Goal: Answer question/provide support: Share knowledge or assist other users

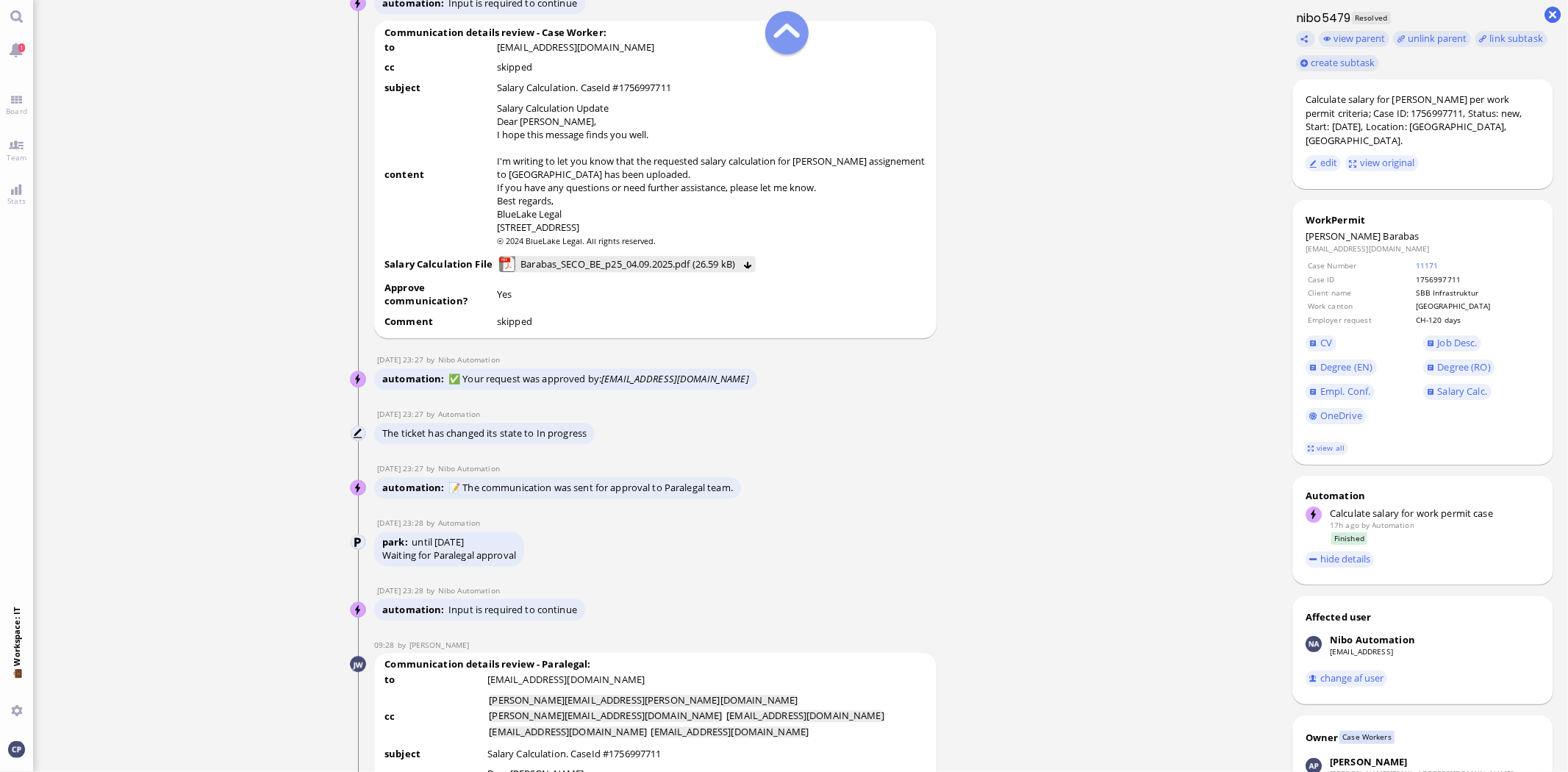
scroll to position [-1959, 0]
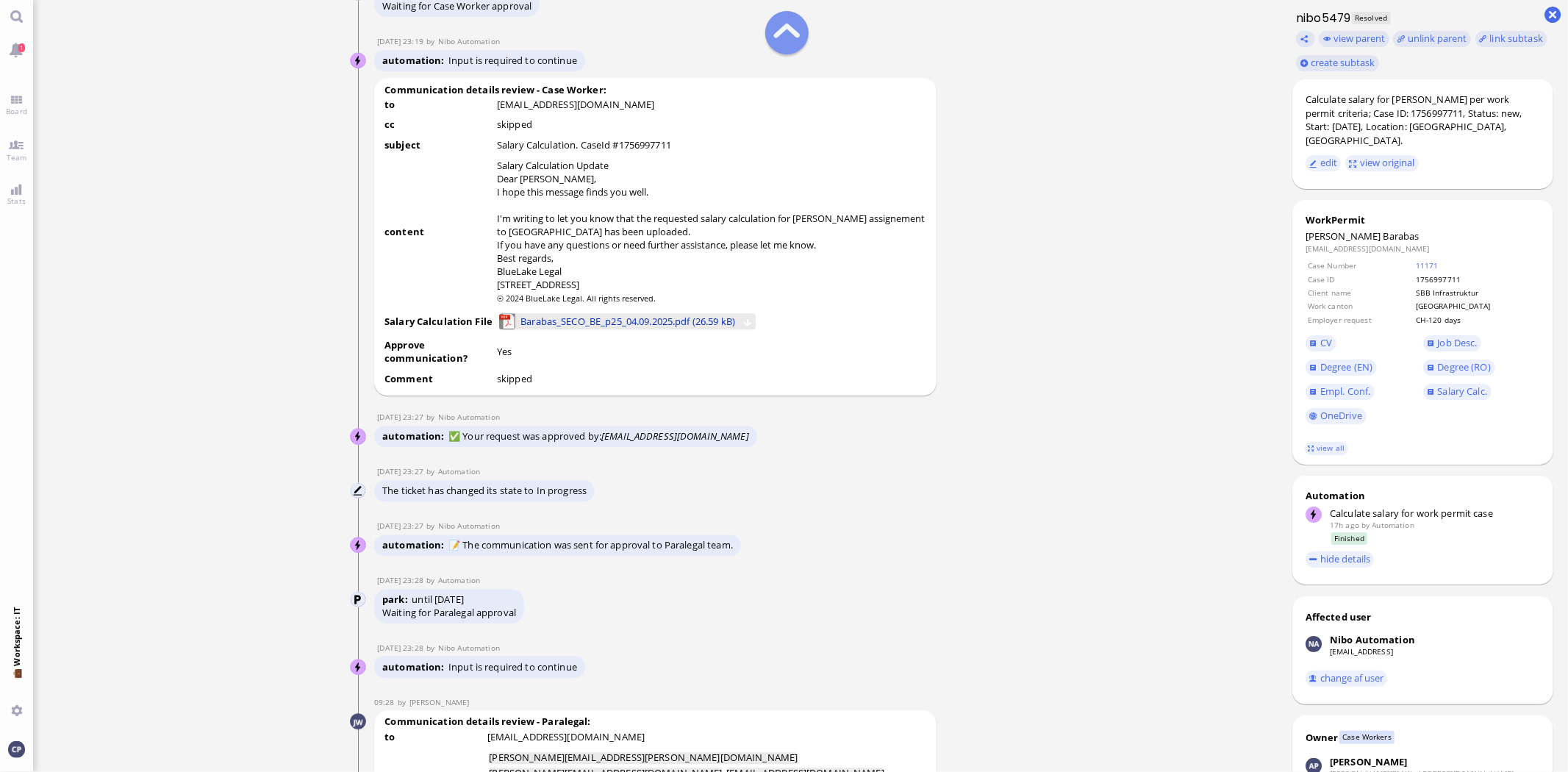
click at [654, 329] on span "Barabas_SECO_BE_p25_04.09.2025.pdf (26.59 kB)" at bounding box center [628, 322] width 215 height 17
click at [585, 329] on span "Barabas_SECO_BE_p25_04.09.2025.pdf (26.59 kB)" at bounding box center [629, 322] width 215 height 17
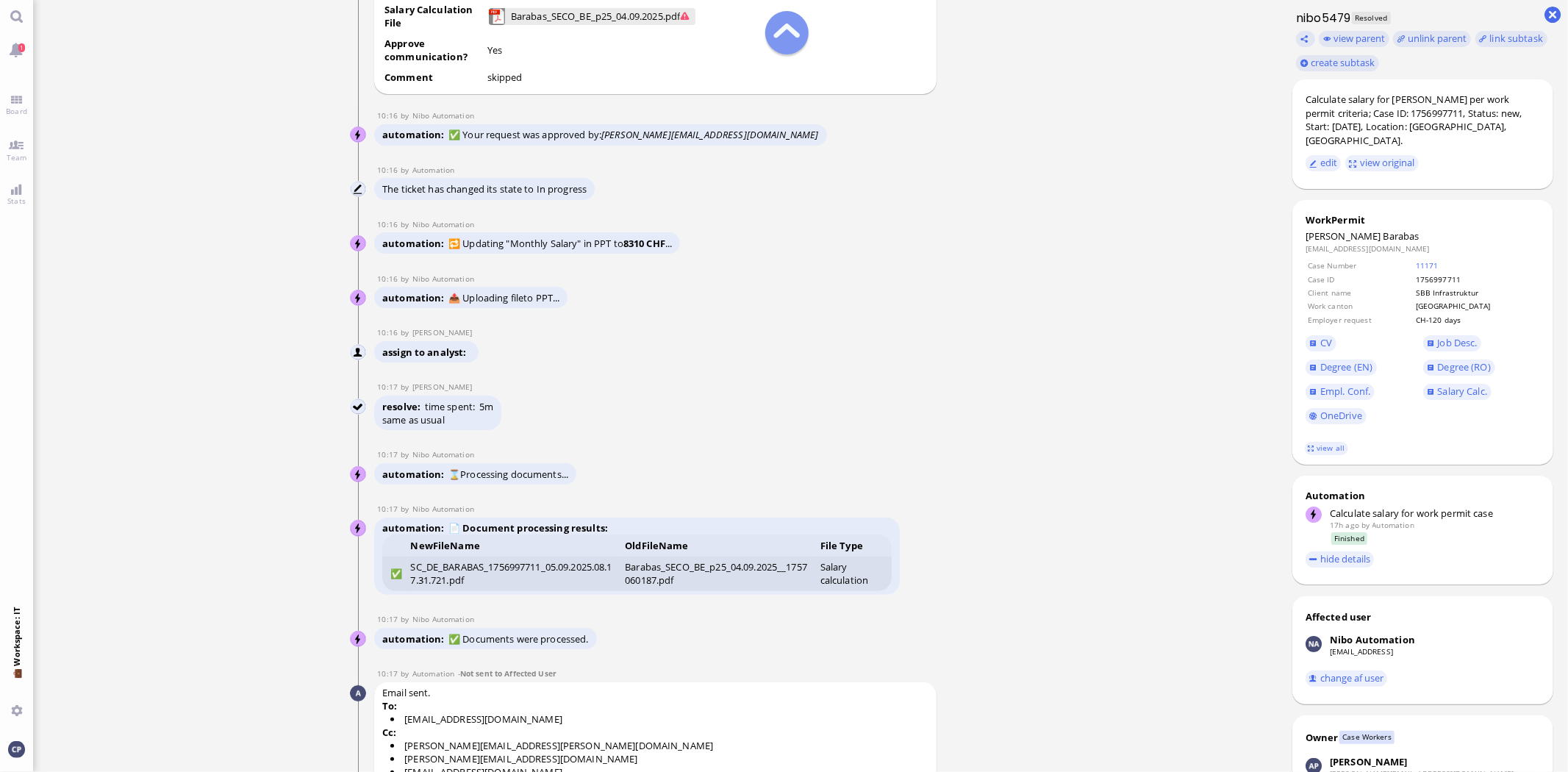
scroll to position [1, 0]
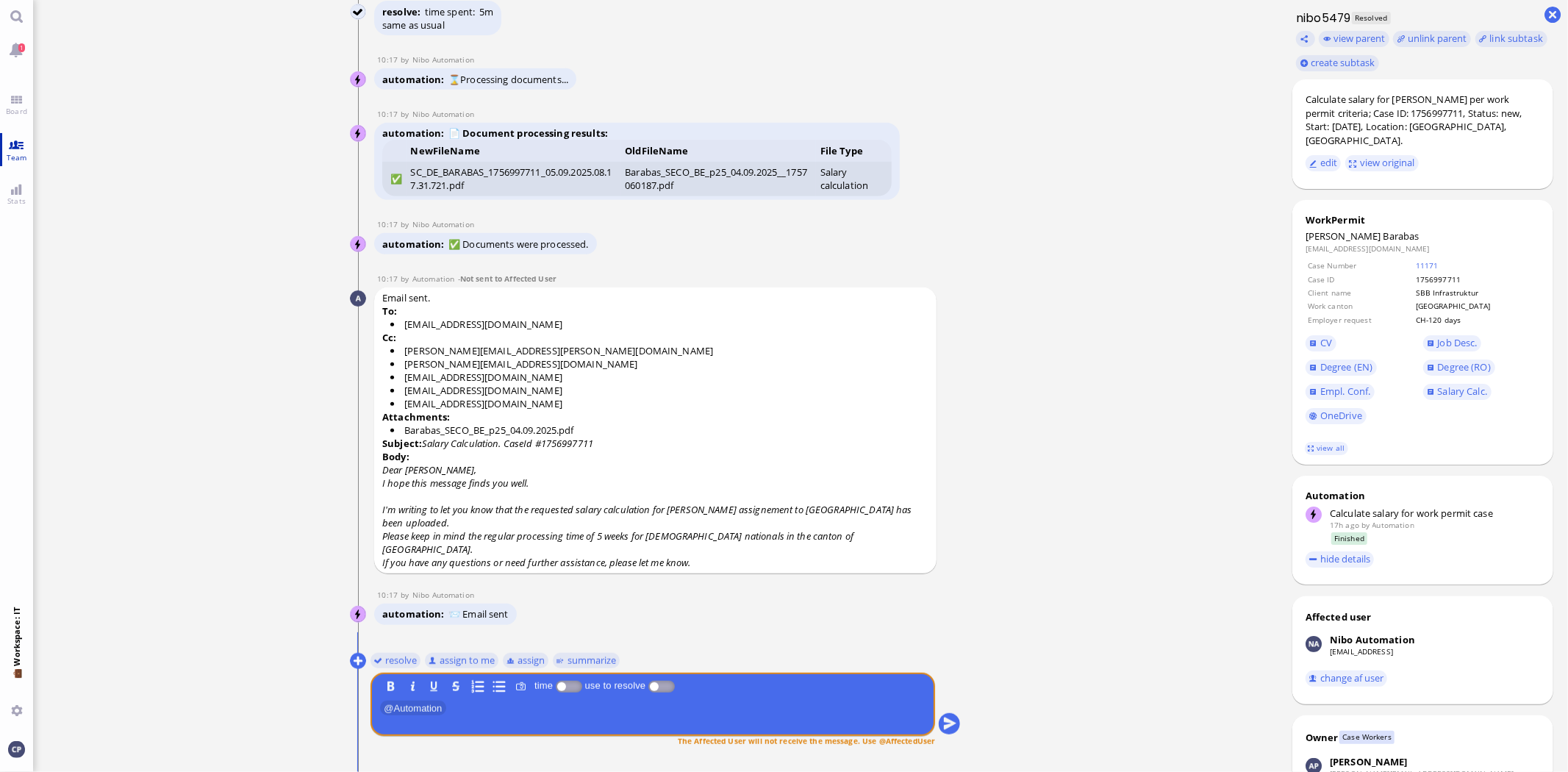
click at [7, 155] on span "Team" at bounding box center [17, 157] width 28 height 10
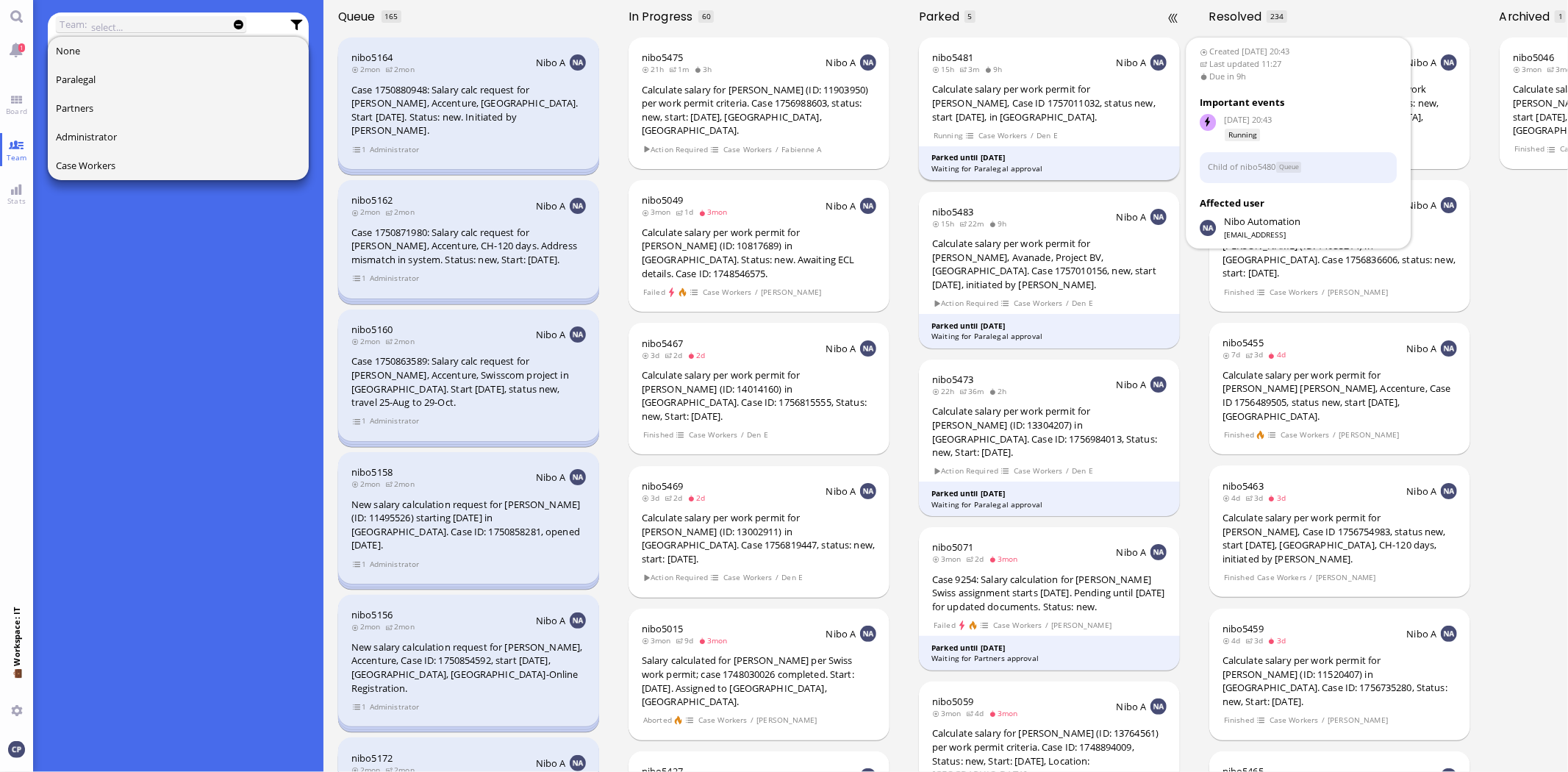
click at [996, 110] on div "Calculate salary per work permit for [PERSON_NAME], Case ID 1757011032, status …" at bounding box center [1049, 103] width 234 height 41
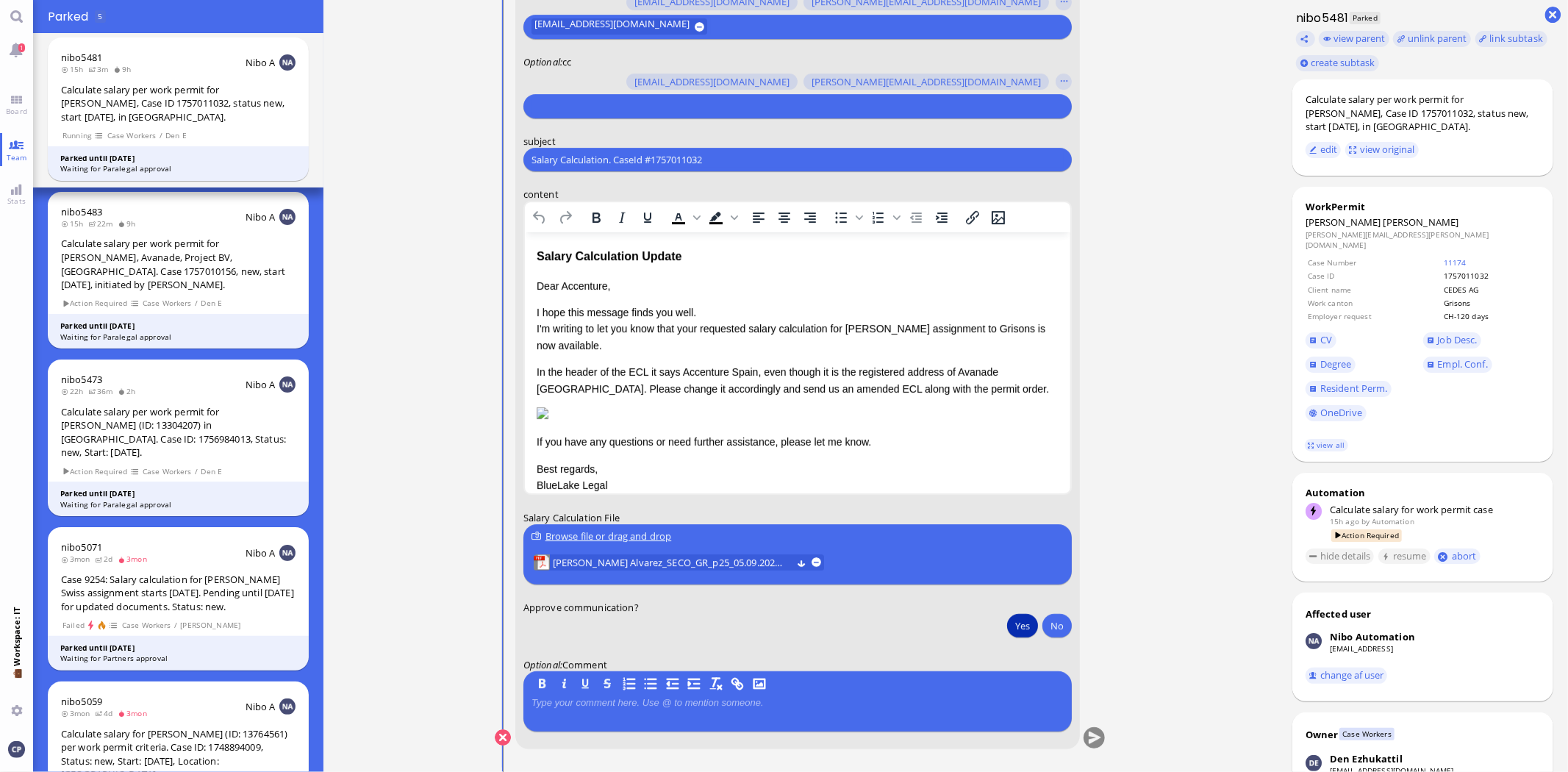
click at [1017, 628] on button "Yes" at bounding box center [1023, 626] width 31 height 24
click at [686, 563] on span "[PERSON_NAME] Alvarez_SECO_GR_p25_05.09.2025.pdf" at bounding box center [672, 562] width 239 height 17
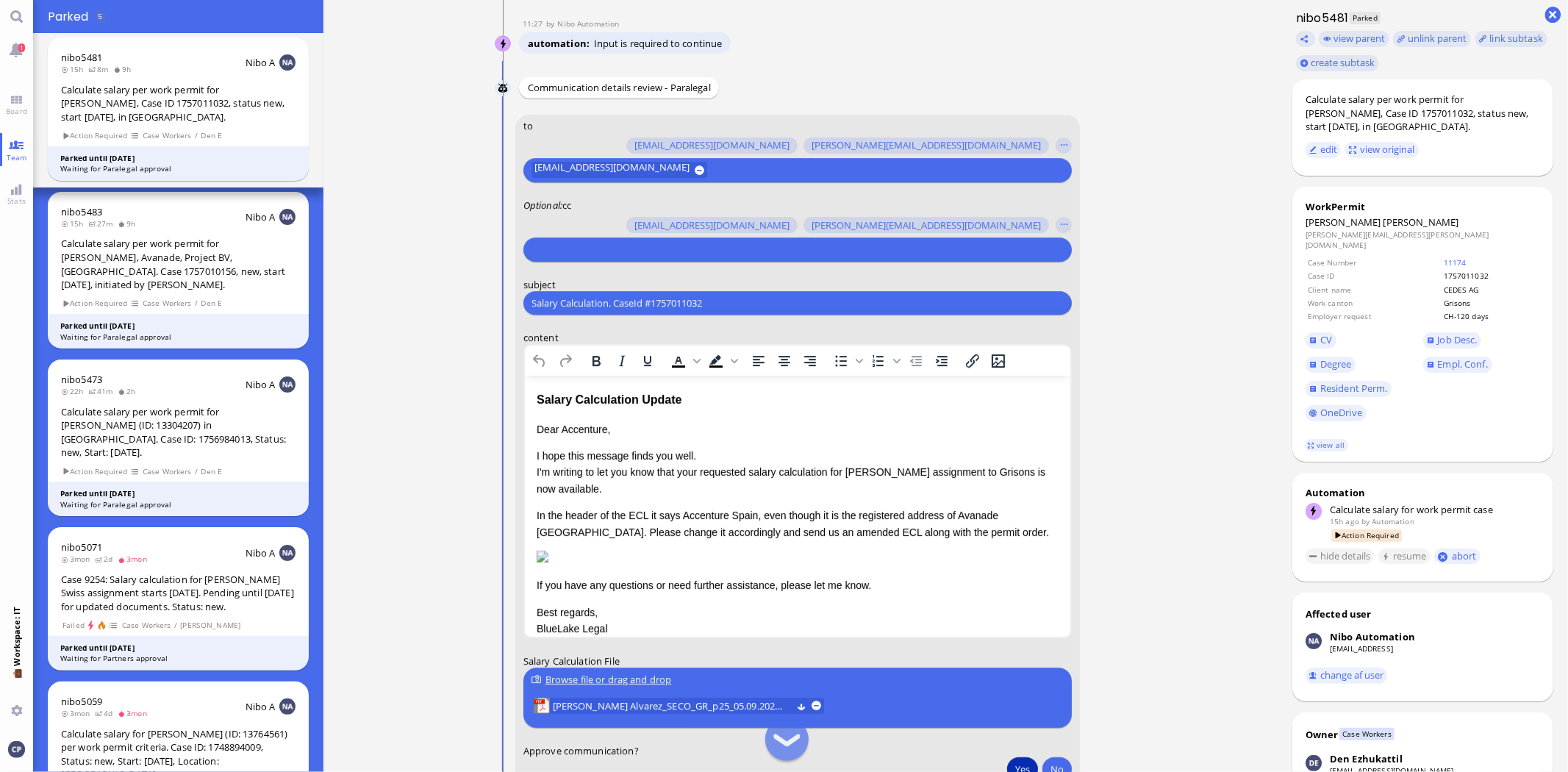
scroll to position [-142, 0]
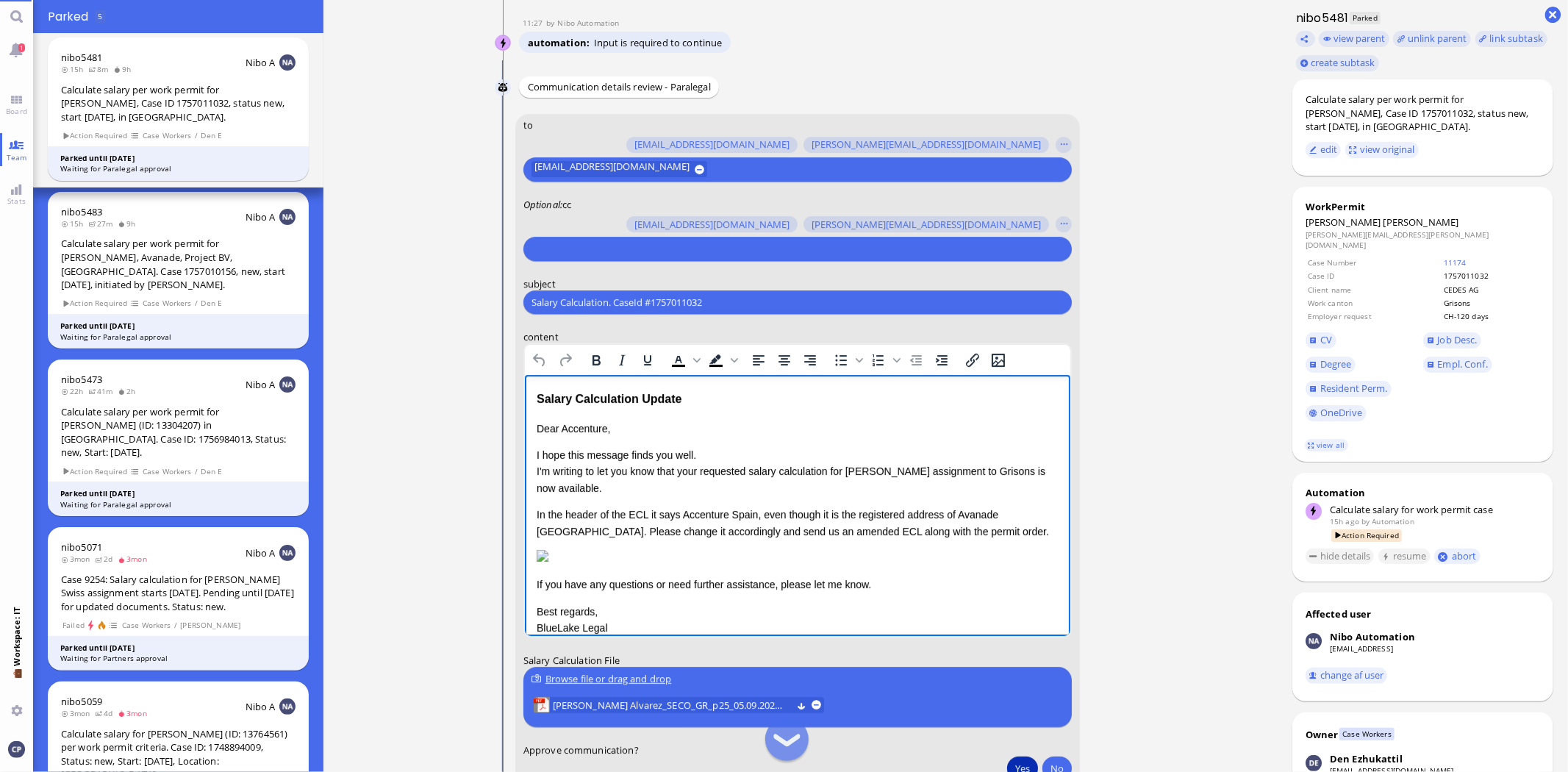
click at [559, 426] on p "Dear Accenture," at bounding box center [797, 428] width 522 height 17
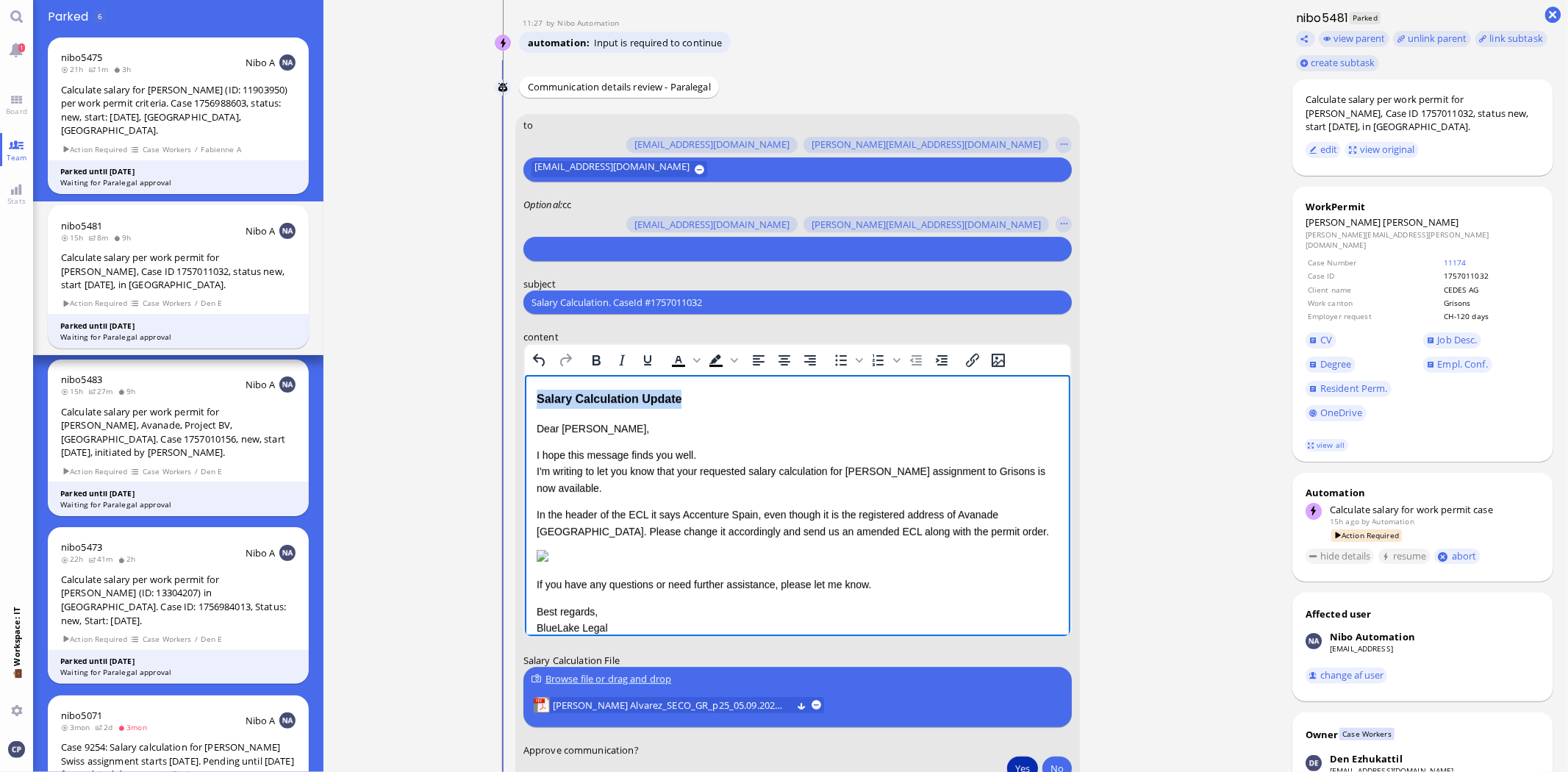
drag, startPoint x: 695, startPoint y: 396, endPoint x: 471, endPoint y: 403, distance: 224.1
click at [524, 403] on html "Salary Calculation Update Dear [PERSON_NAME] ﻿ , I hope this message finds you …" at bounding box center [796, 536] width 545 height 323
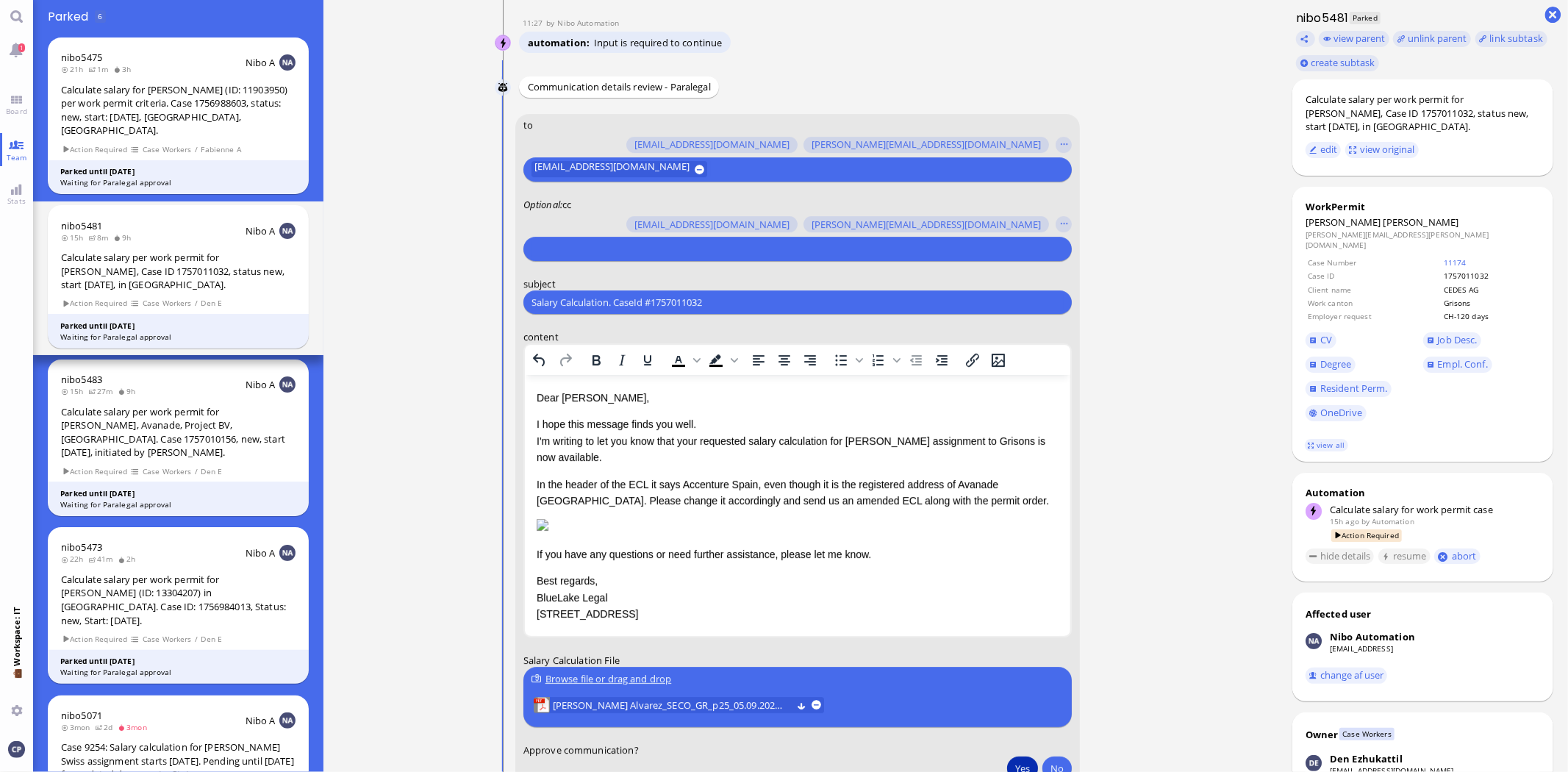
drag, startPoint x: 755, startPoint y: 300, endPoint x: 366, endPoint y: 317, distance: 389.4
click at [366, 317] on ticket "[DATE] 20:43 by Automation Automation Calculate eligible salary for work permit…" at bounding box center [801, 386] width 954 height 772
paste input "AW: PazPerTout new case: [PERSON_NAME] (1757011032 / 13791368), Employer Reques…"
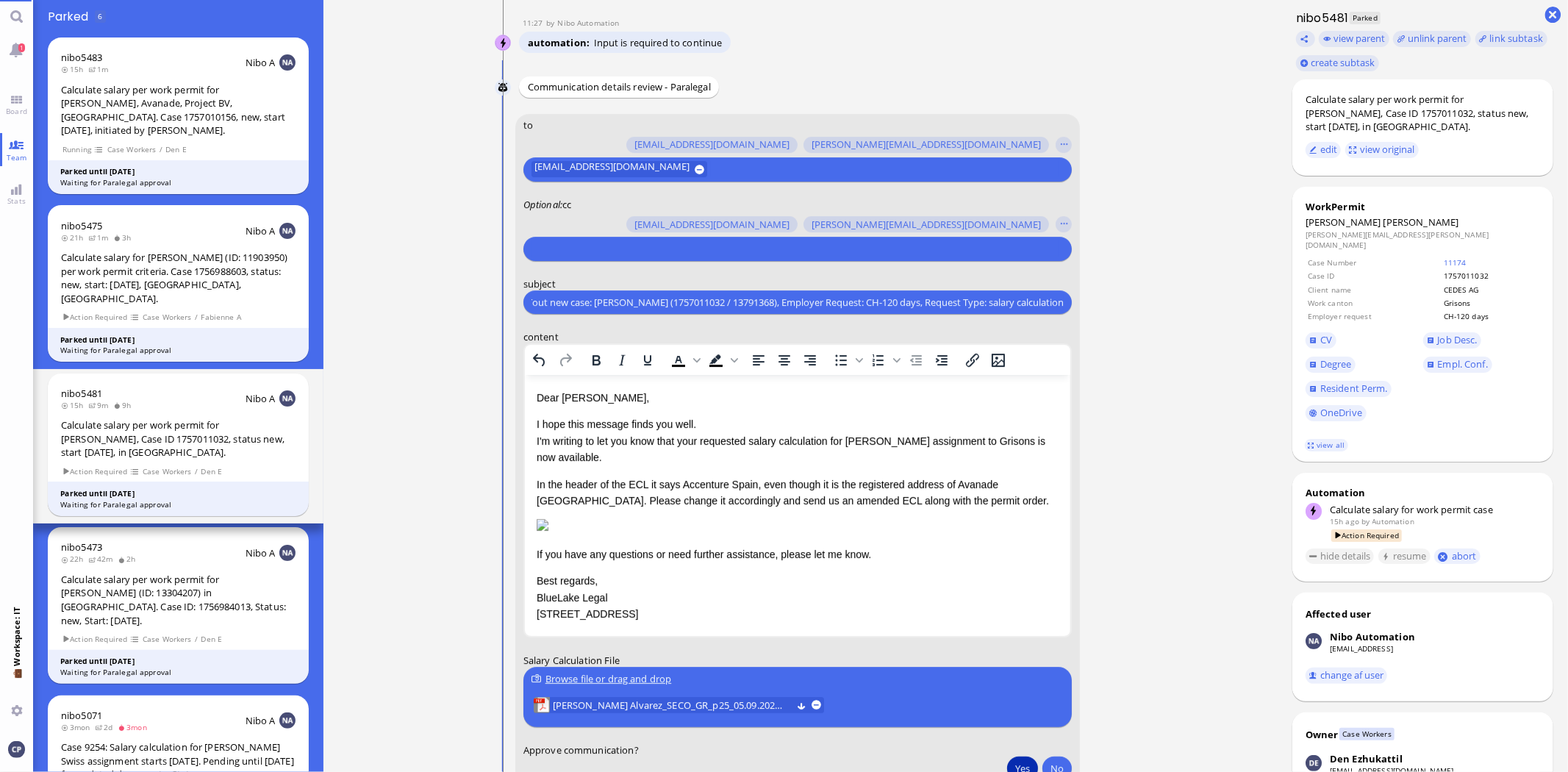
type input "AW: PazPerTout new case: [PERSON_NAME] (1757011032 / 13791368), Employer Reques…"
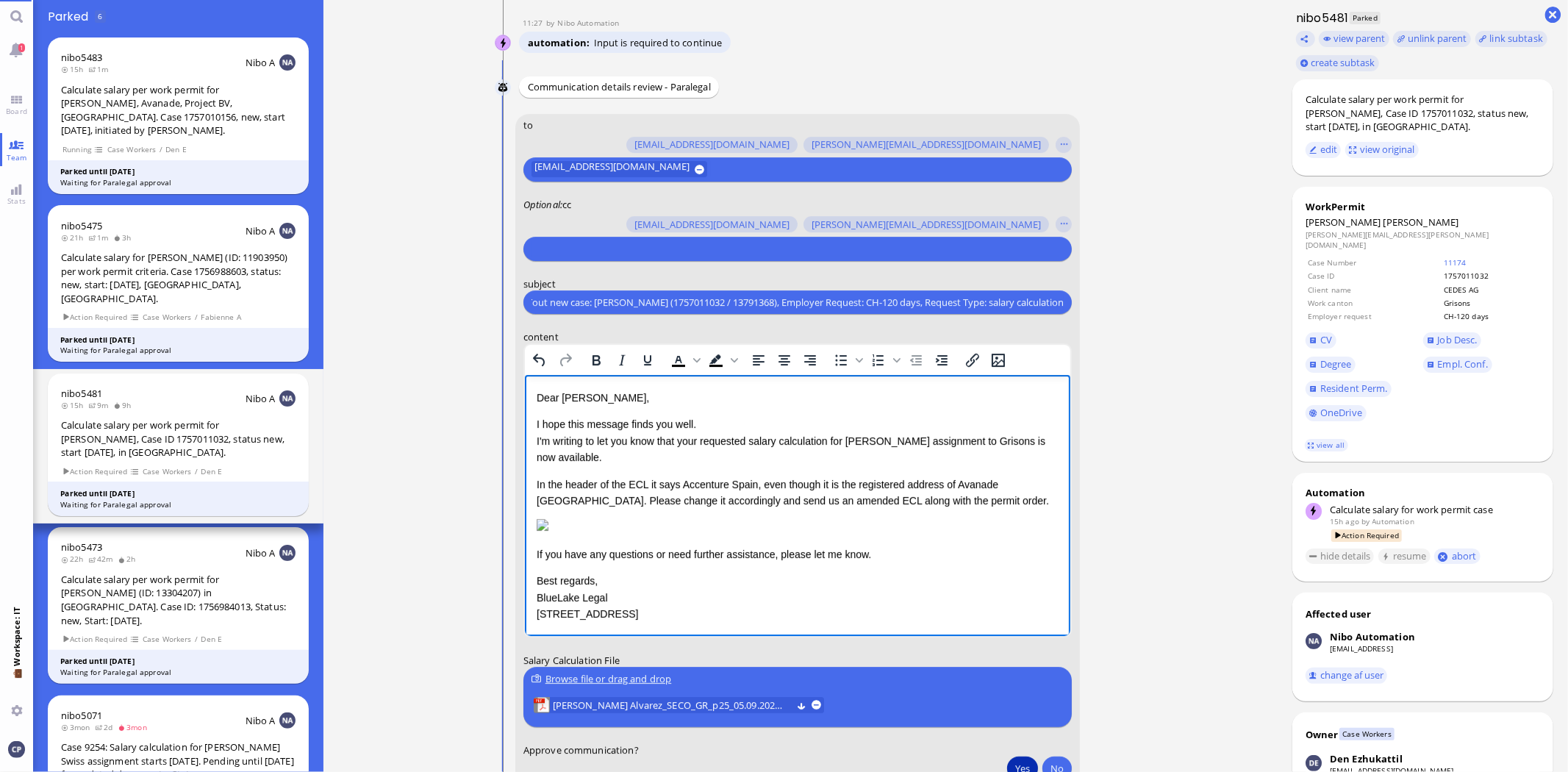
scroll to position [0, 0]
click at [536, 440] on p "I hope this message finds you well. I'm writing to let you know that your reque…" at bounding box center [797, 441] width 522 height 50
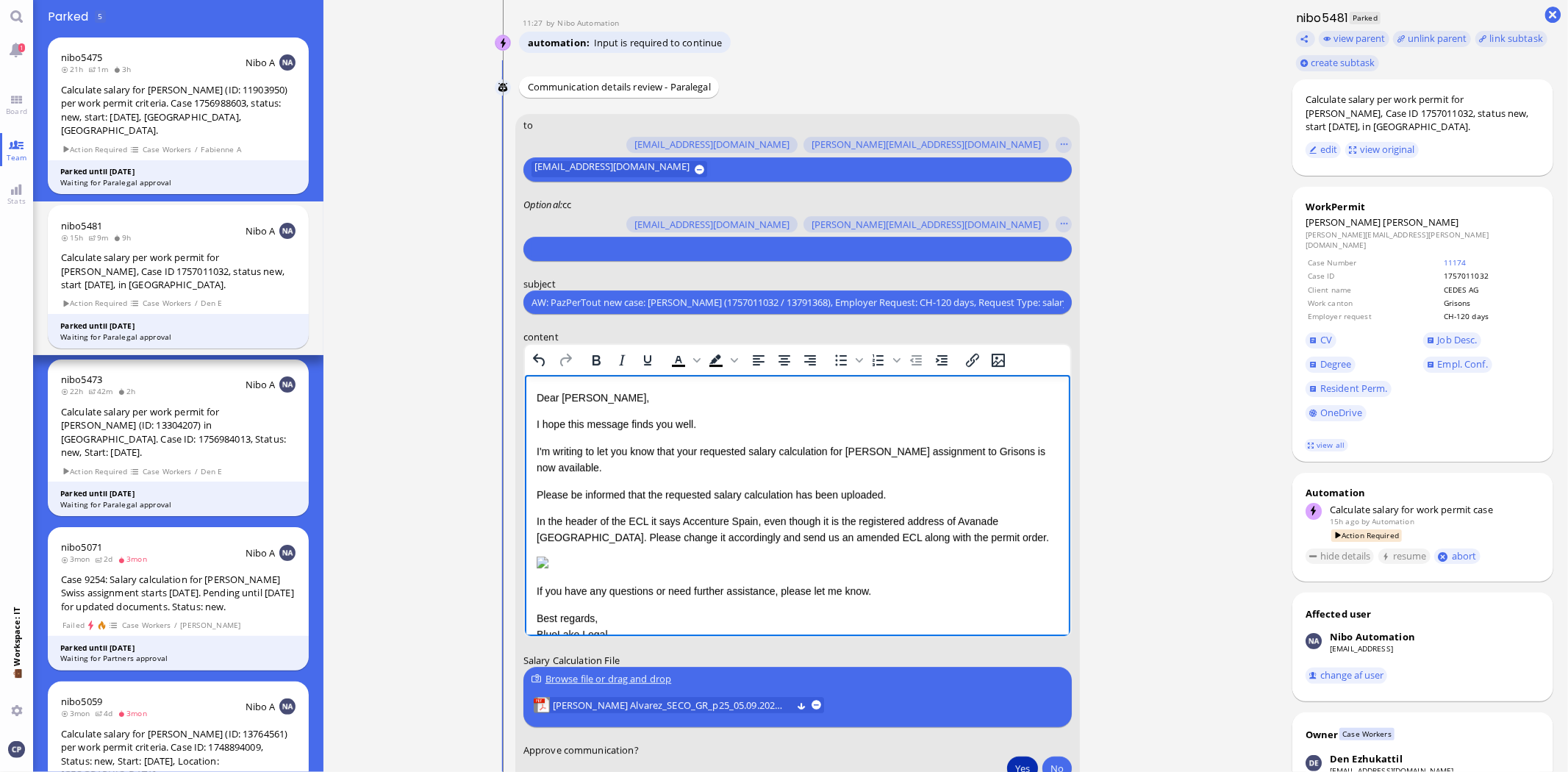
click at [534, 535] on html "Dear [PERSON_NAME], I hope this message finds you well. I'm writing to let you …" at bounding box center [796, 539] width 545 height 329
drag, startPoint x: 536, startPoint y: 535, endPoint x: 960, endPoint y: 538, distance: 424.0
click at [960, 538] on p "In the header of the ECL it says Accenture Spain, even though it is the registe…" at bounding box center [797, 529] width 522 height 33
drag, startPoint x: 1032, startPoint y: 520, endPoint x: 1049, endPoint y: 516, distance: 17.5
click at [1032, 519] on p "In the header of the ECL it says Accenture Spain, even though it is the registe…" at bounding box center [797, 529] width 522 height 33
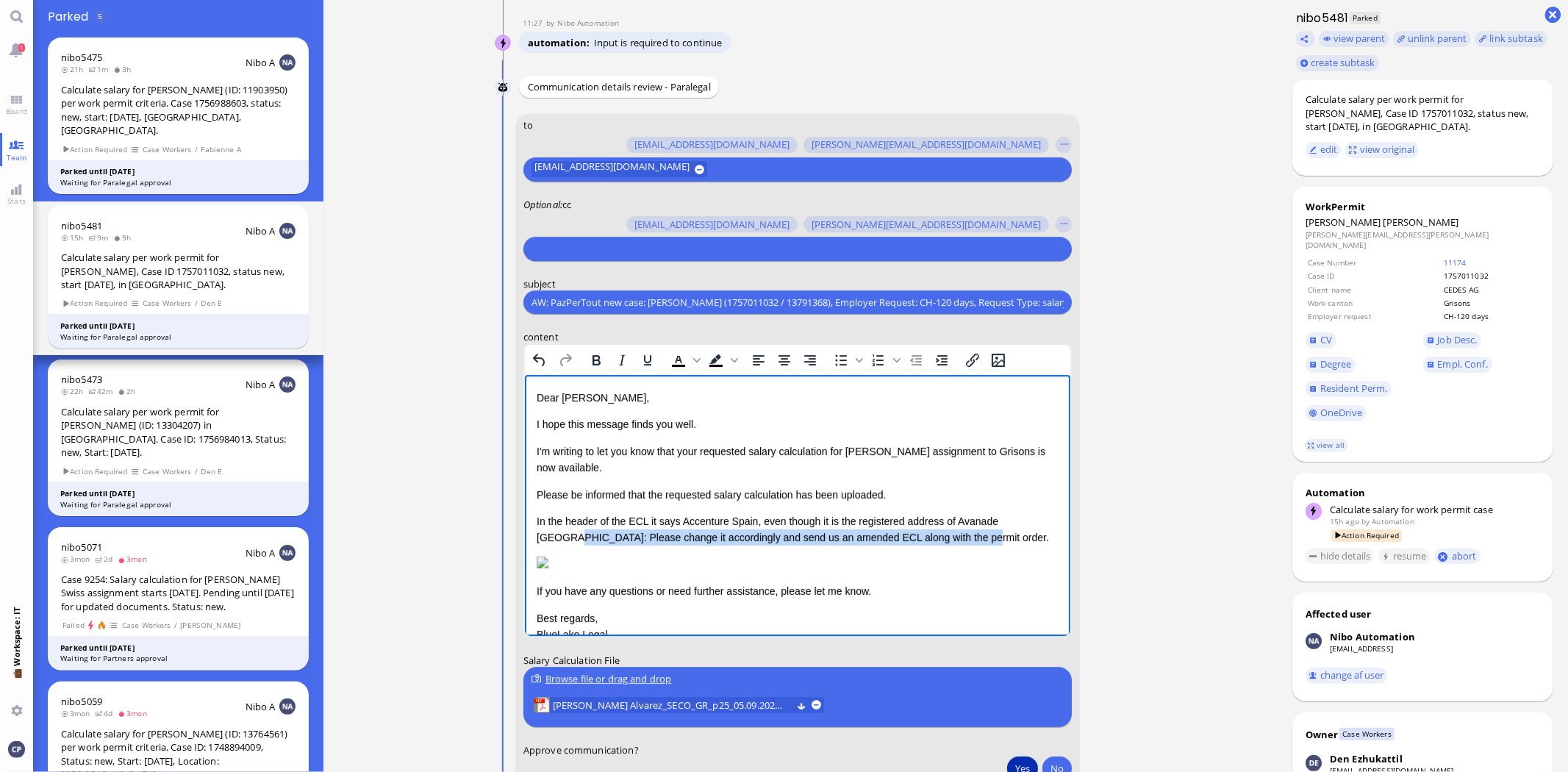
drag, startPoint x: 535, startPoint y: 538, endPoint x: 1021, endPoint y: 536, distance: 486.0
click at [1021, 536] on p "In the header of the ECL it says Accenture Spain, even though it is the registe…" at bounding box center [797, 529] width 522 height 33
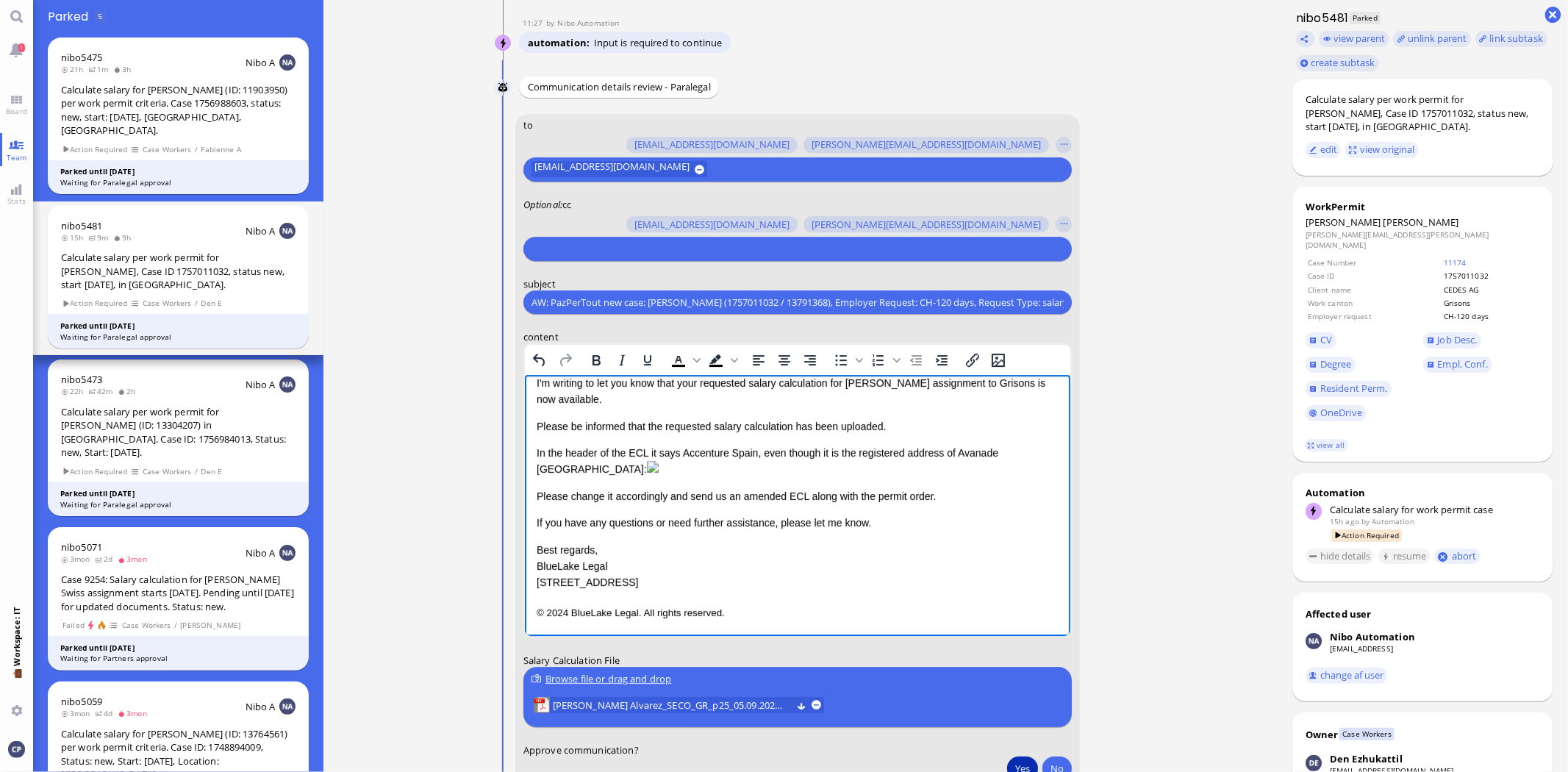
scroll to position [147, 0]
drag, startPoint x: 535, startPoint y: 544, endPoint x: 908, endPoint y: 640, distance: 385.2
click at [908, 636] on html "Dear [PERSON_NAME], I hope this message finds you well. I'm writing to let you …" at bounding box center [796, 471] width 545 height 329
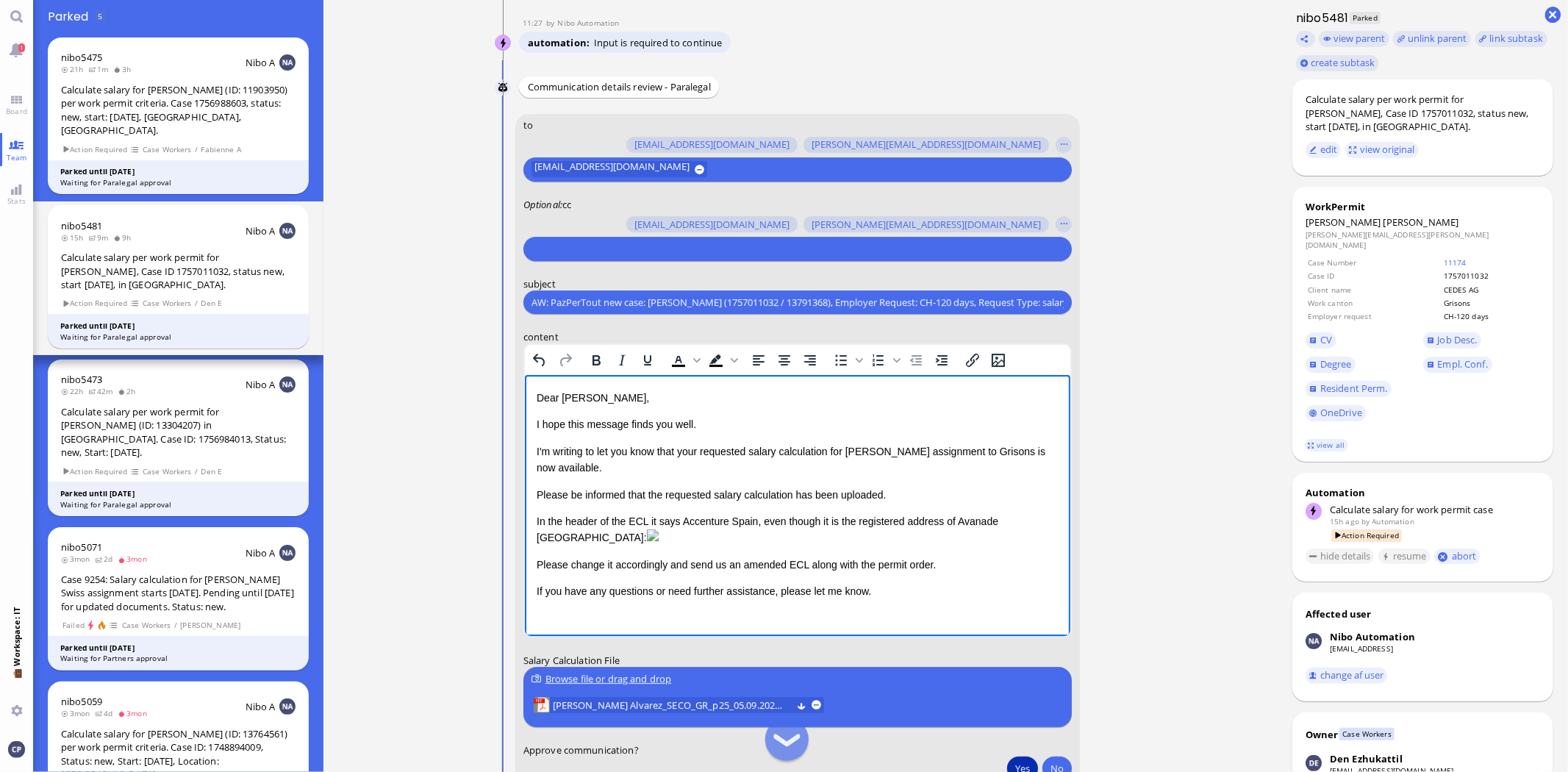
scroll to position [1, 0]
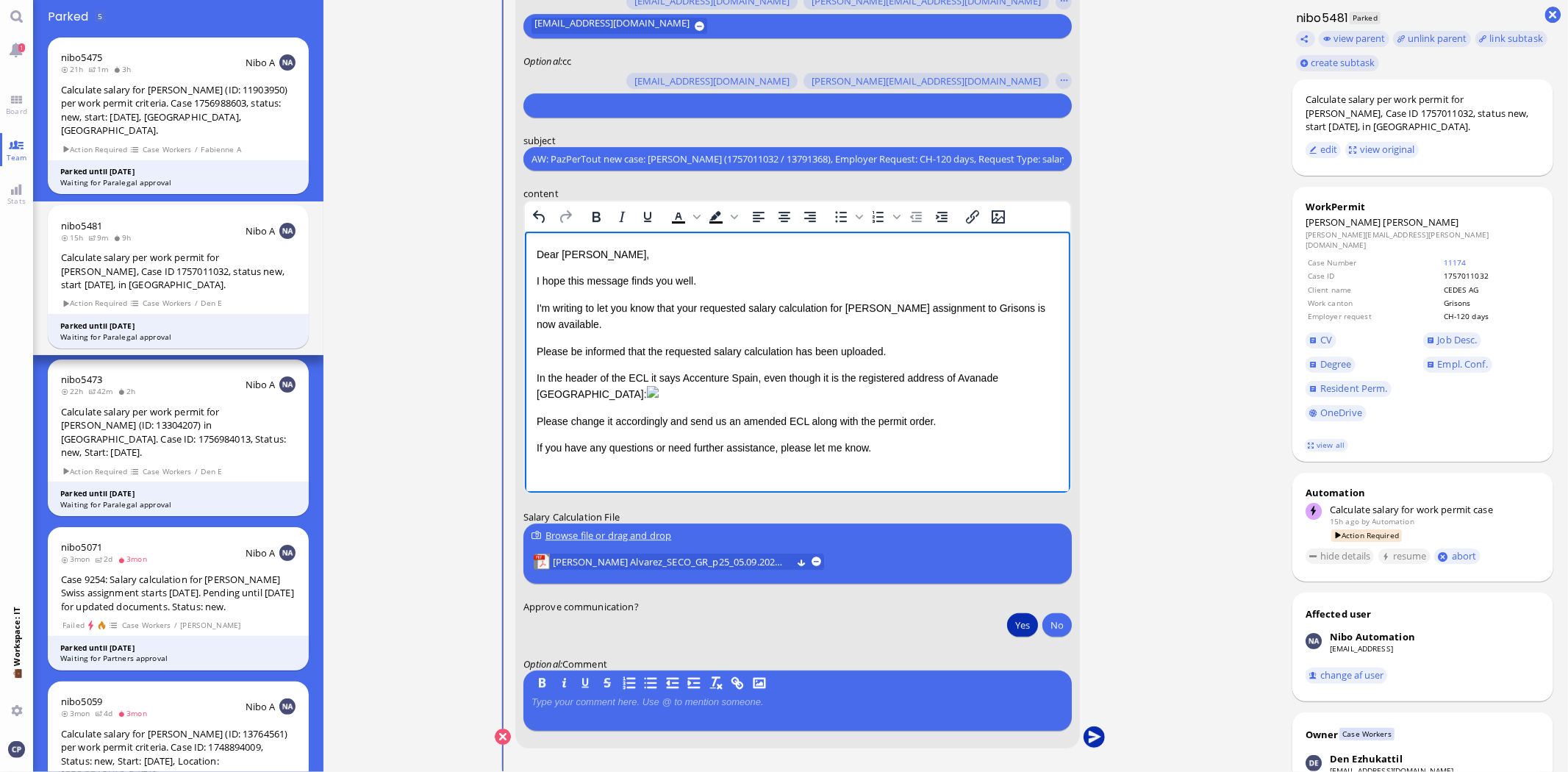
click at [1088, 737] on button "submit" at bounding box center [1095, 737] width 22 height 22
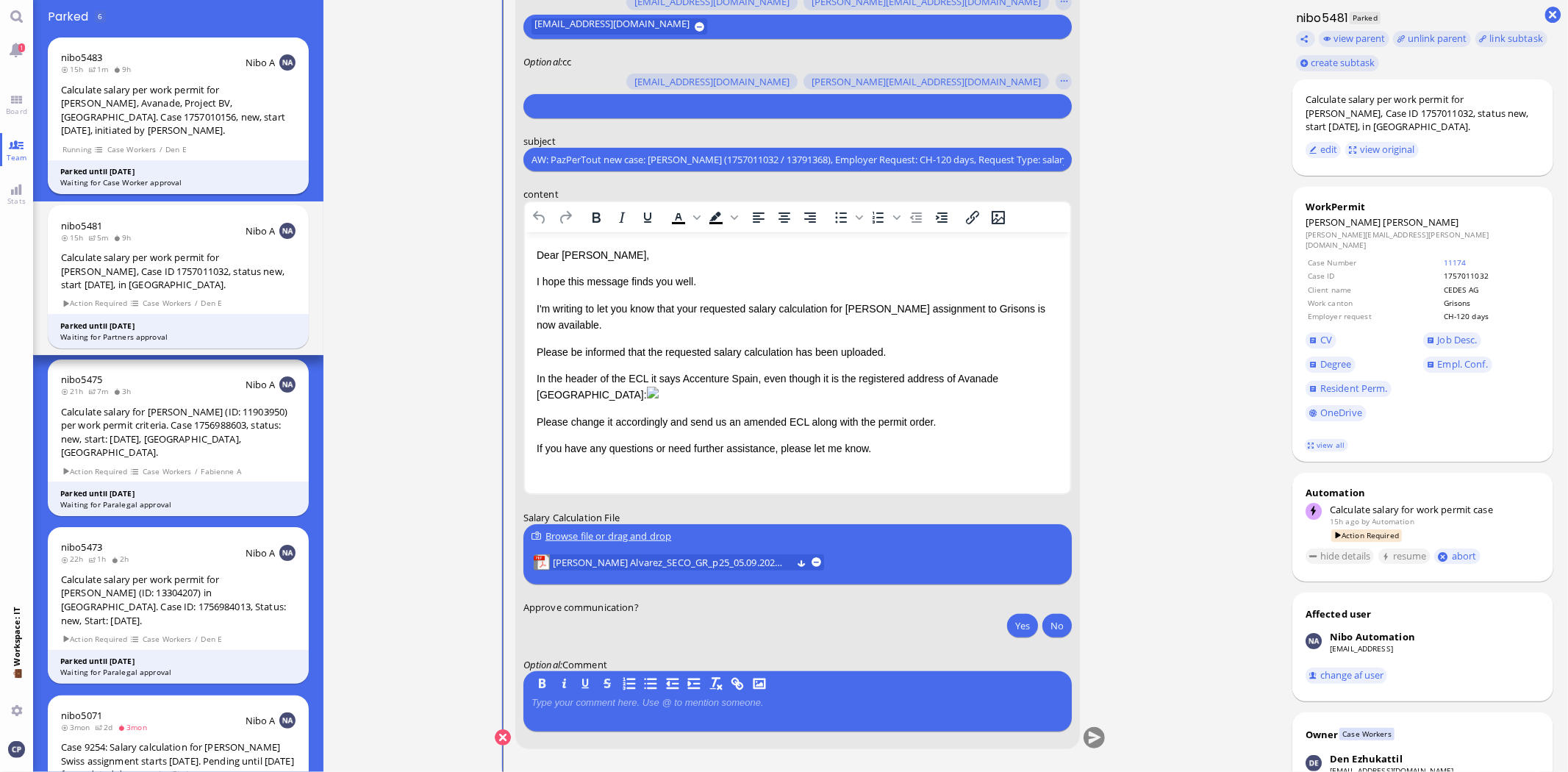
scroll to position [0, 0]
click at [17, 107] on span "Board" at bounding box center [16, 110] width 28 height 10
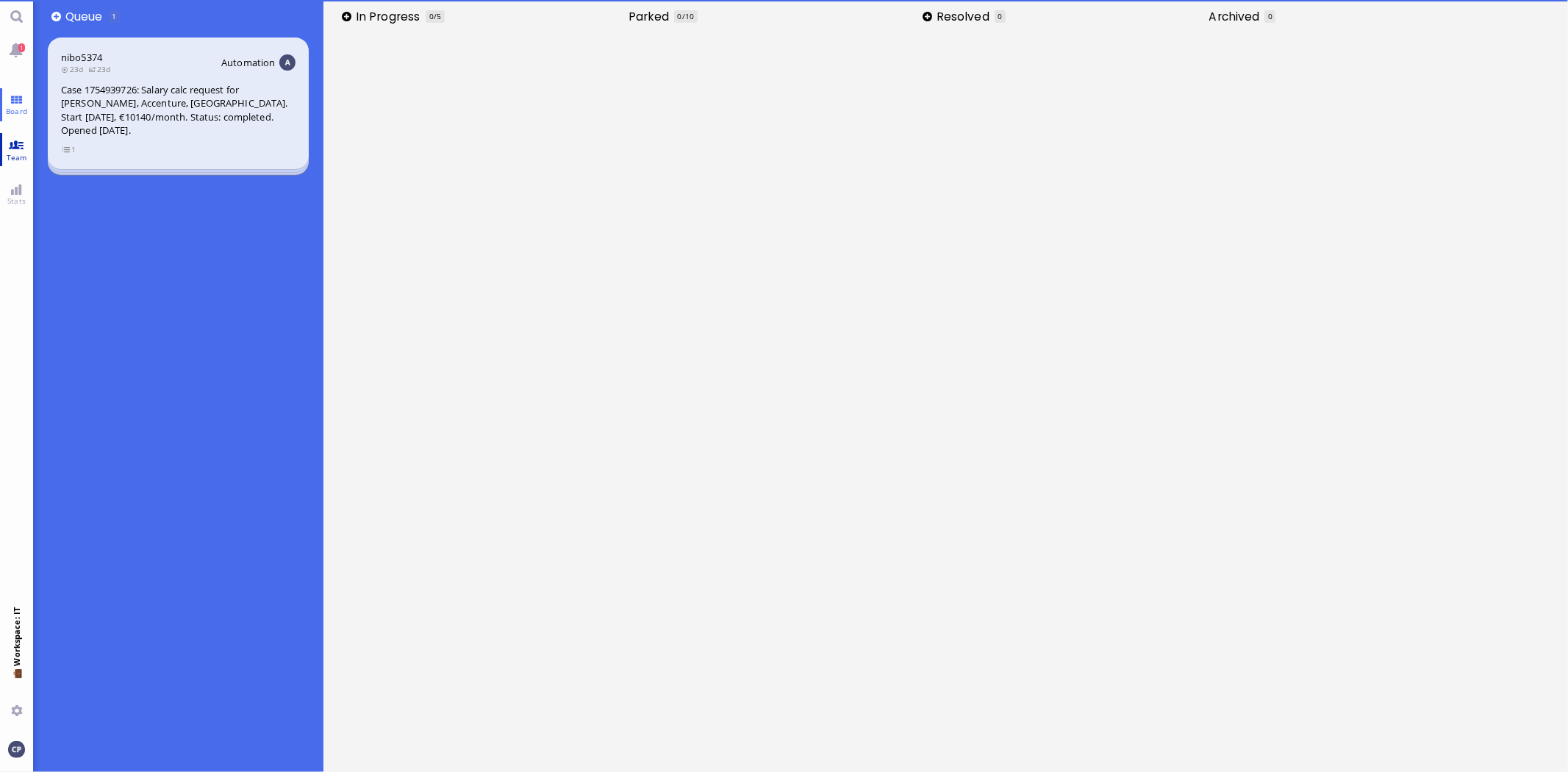
click at [7, 145] on link "Team" at bounding box center [17, 150] width 33 height 33
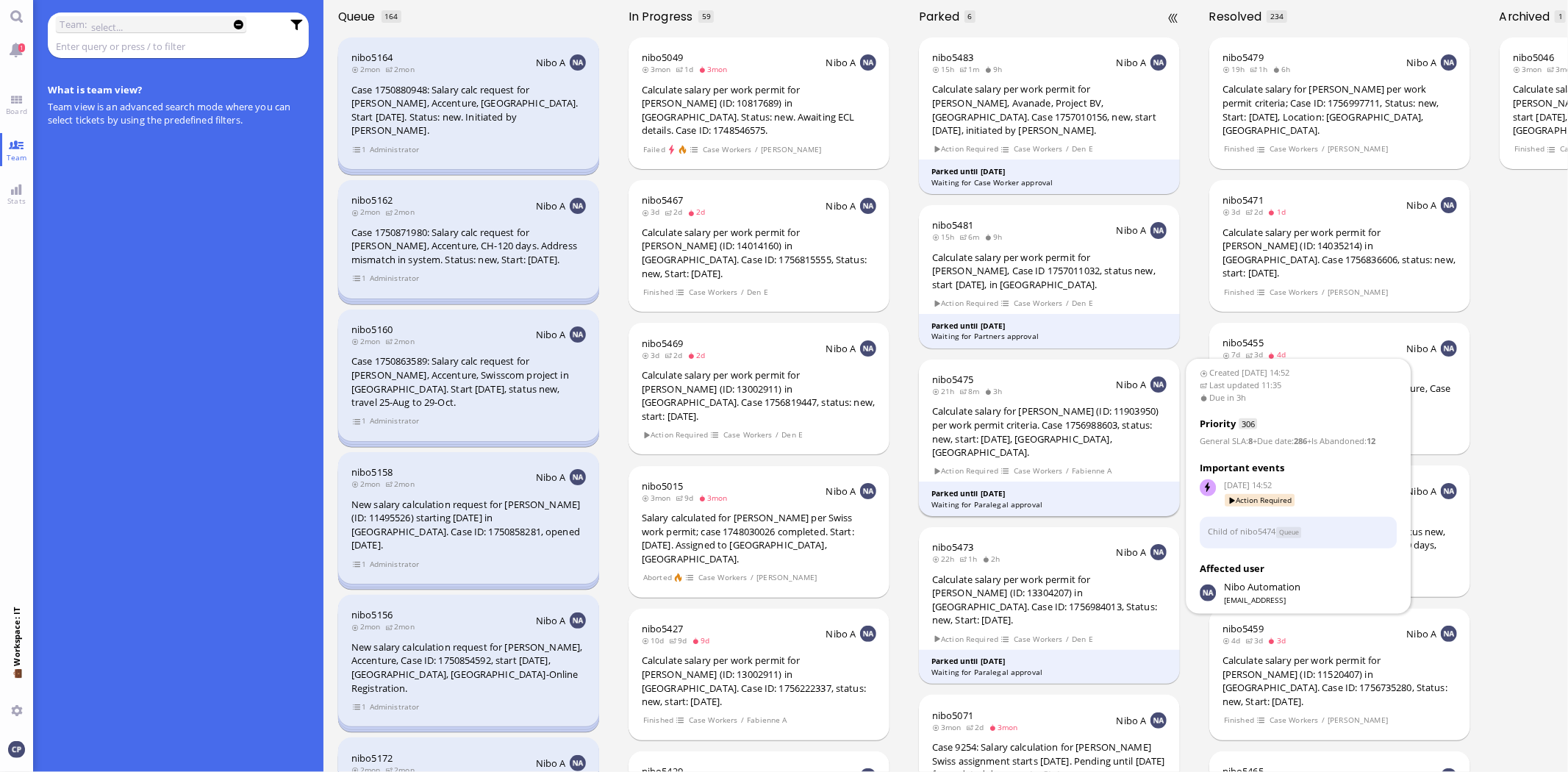
click at [1028, 414] on div "Calculate salary for [PERSON_NAME] (ID: 11903950) per work permit criteria. Cas…" at bounding box center [1049, 431] width 234 height 54
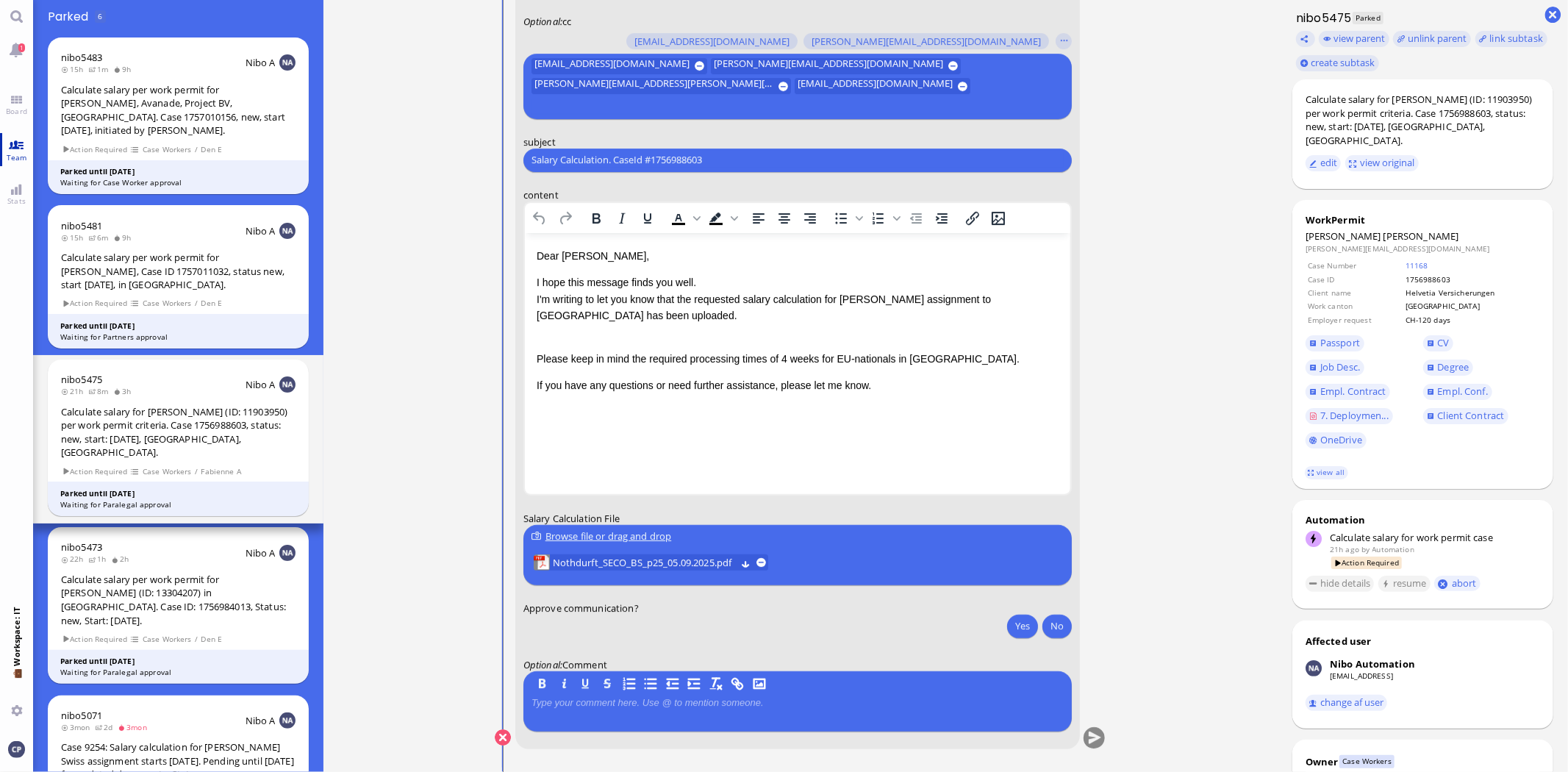
click at [20, 145] on link "Team" at bounding box center [17, 150] width 33 height 33
click at [16, 104] on link "Board" at bounding box center [17, 105] width 33 height 33
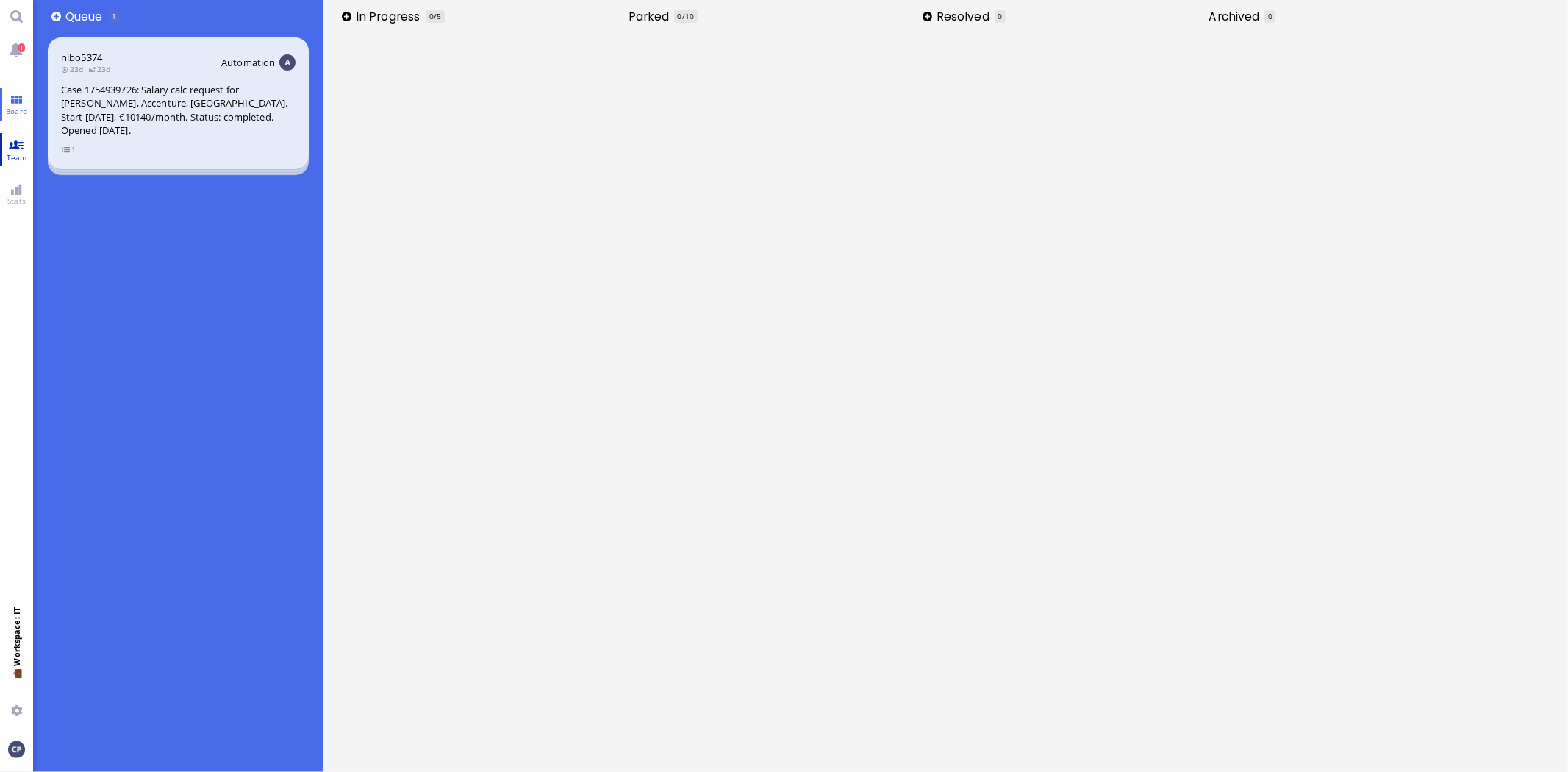
click at [13, 145] on link "Team" at bounding box center [17, 150] width 33 height 33
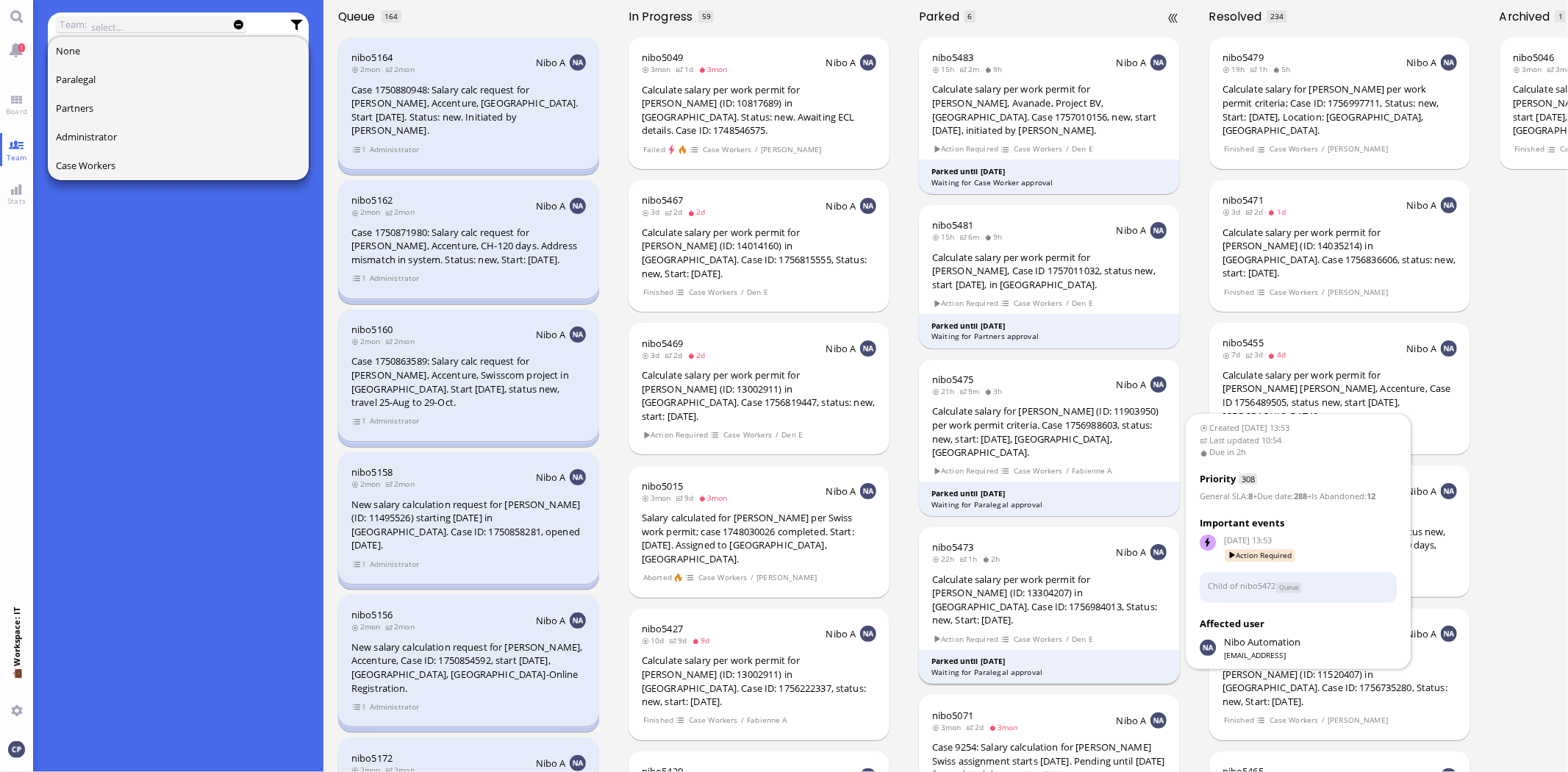
click at [996, 591] on div "Calculate salary per work permit for [PERSON_NAME] (ID: 13304207) in [GEOGRAPHI…" at bounding box center [1049, 599] width 234 height 54
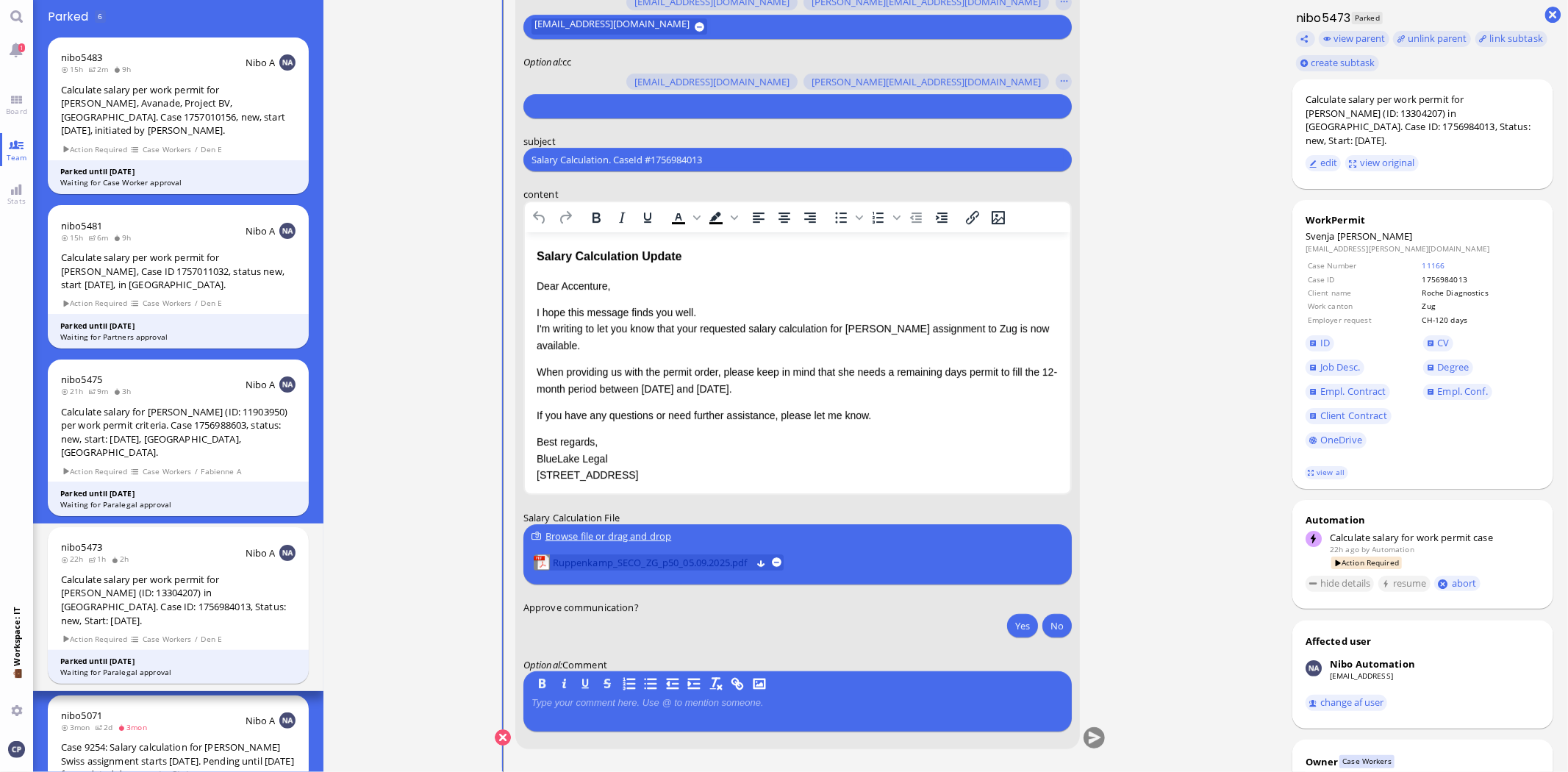
click at [633, 562] on span "Ruppenkamp_SECO_ZG_p50_05.09.2025.pdf" at bounding box center [652, 562] width 199 height 17
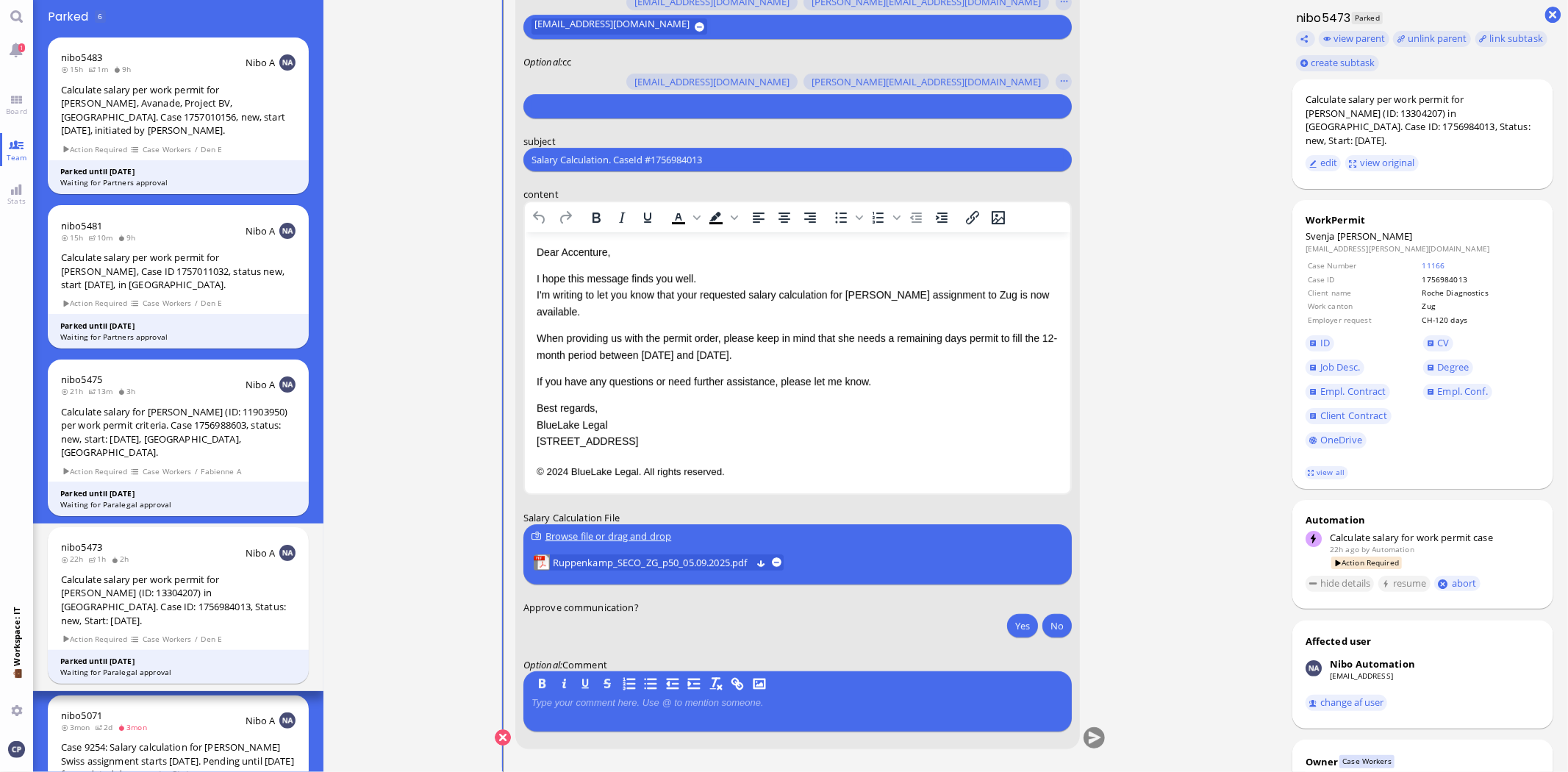
drag, startPoint x: 1022, startPoint y: 626, endPoint x: 1007, endPoint y: 655, distance: 32.6
click at [1022, 625] on button "Yes" at bounding box center [1023, 626] width 31 height 24
drag, startPoint x: 743, startPoint y: 155, endPoint x: 379, endPoint y: 158, distance: 364.0
click at [379, 158] on ticket "[DATE] 13:53 by Automation Automation Calculate eligible salary for work permit…" at bounding box center [801, 386] width 954 height 772
paste input "AW: PazPerTout new case: [PERSON_NAME] (1756984013 / 13304207), Employer Reques…"
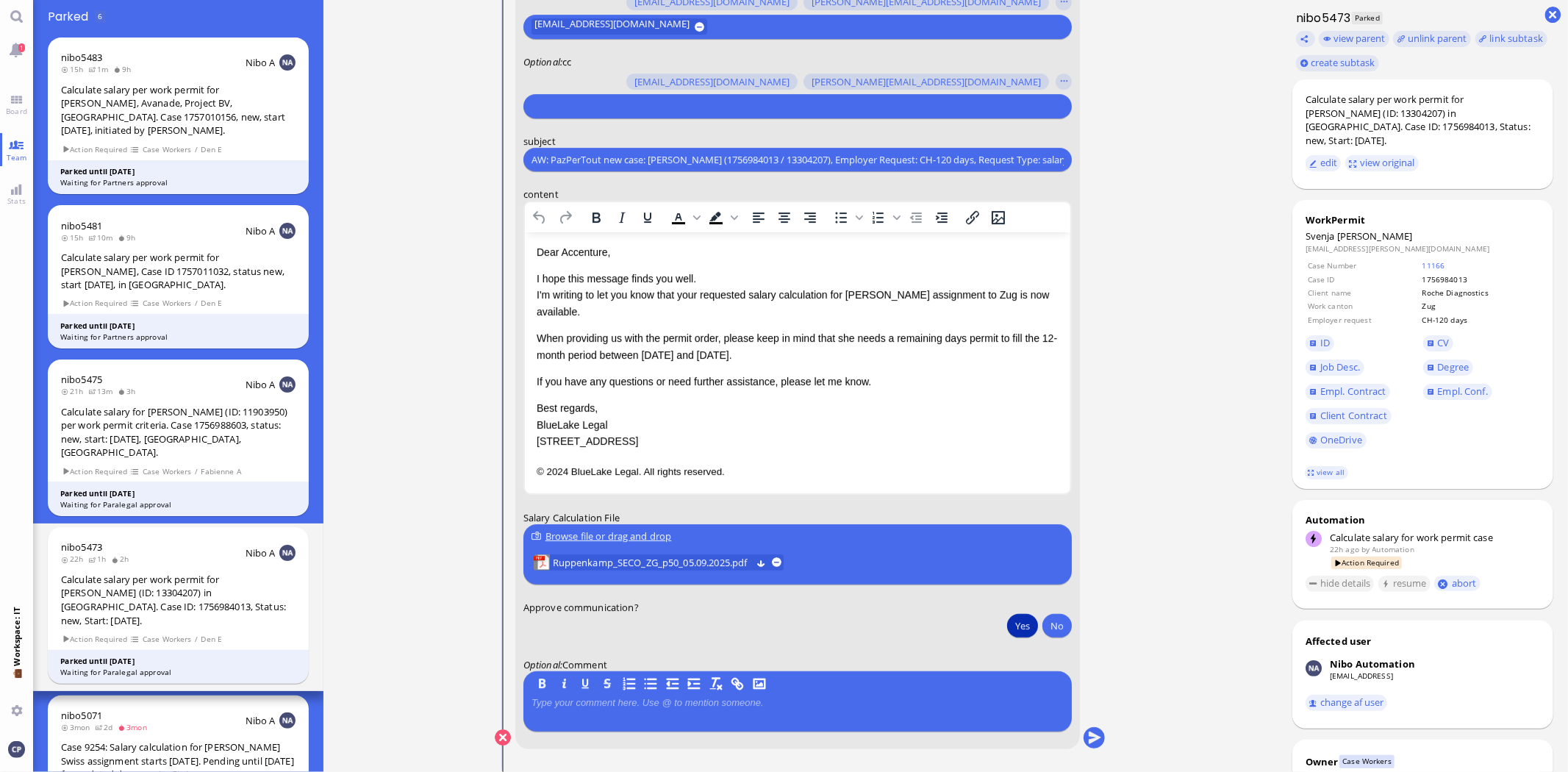
scroll to position [0, 85]
type input "AW: PazPerTout new case: [PERSON_NAME] (1756984013 / 13304207), Employer Reques…"
click at [562, 249] on p "Dear Accenture," at bounding box center [797, 252] width 522 height 17
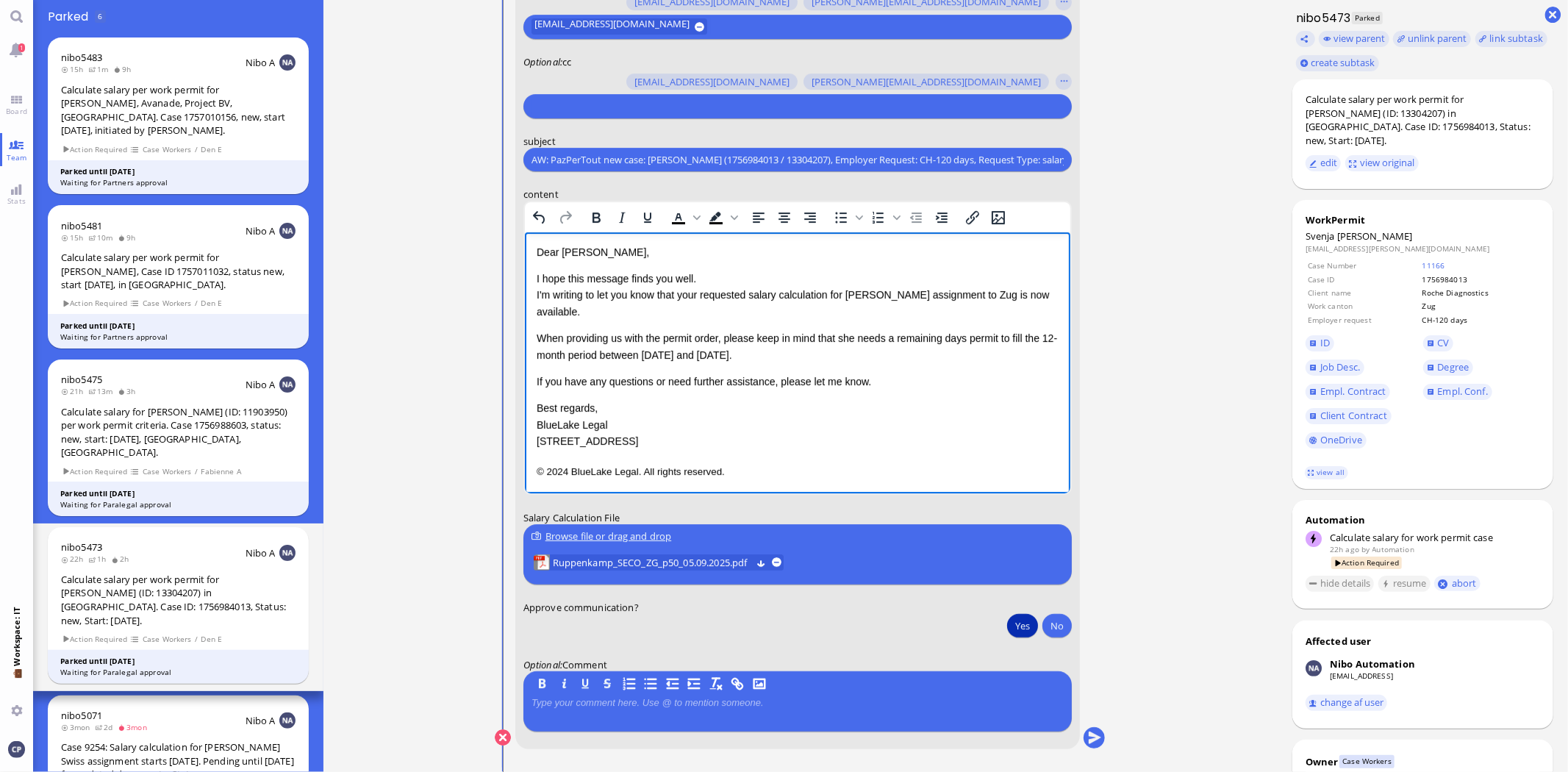
click at [721, 281] on p "I hope this message finds you well. I'm writing to let you know that your reque…" at bounding box center [797, 295] width 522 height 50
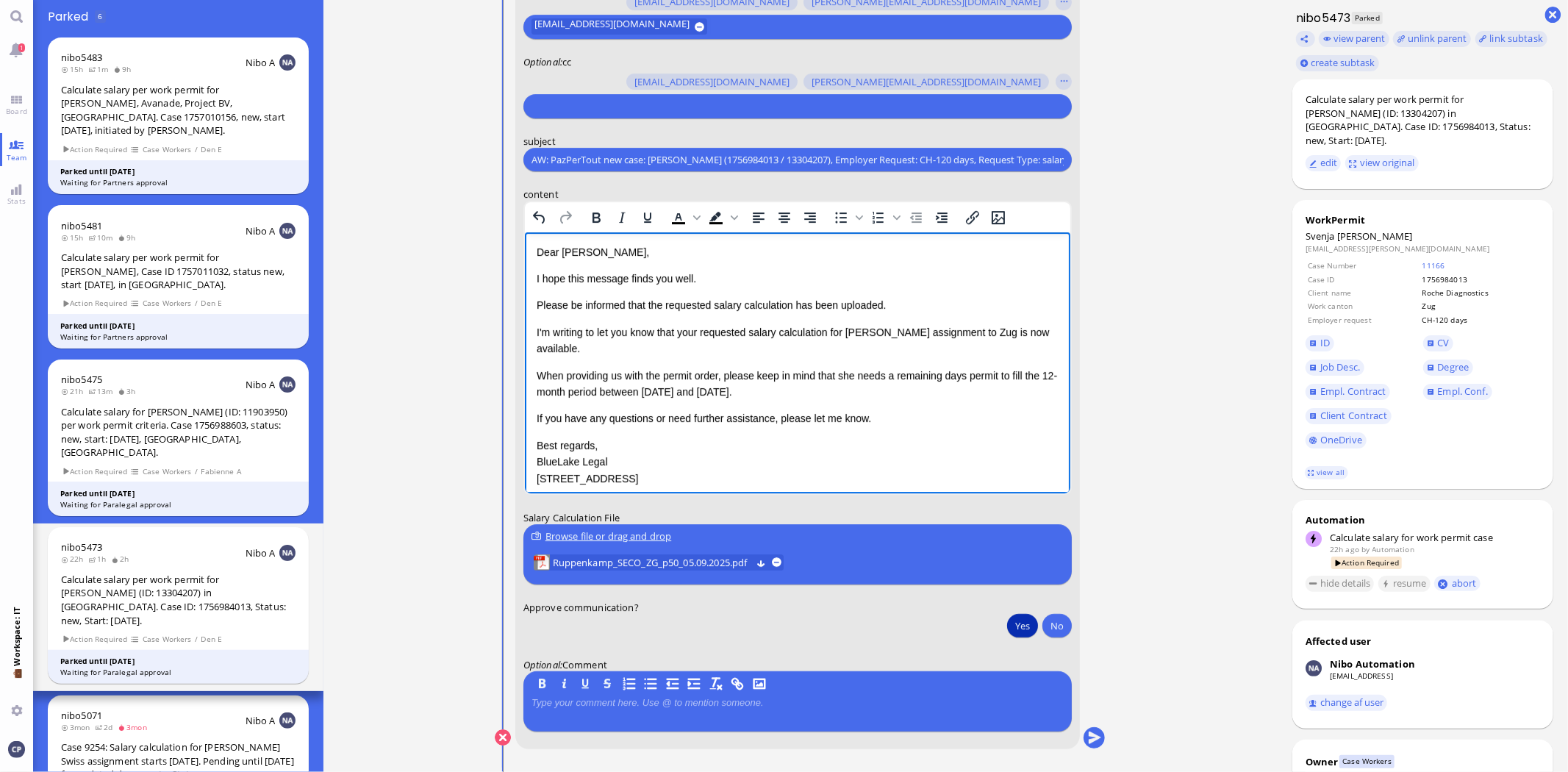
click at [1015, 374] on p "When providing us with the permit order, please keep in mind that she needs a r…" at bounding box center [797, 384] width 522 height 33
click at [611, 391] on p "When providing us with the permit order, please keep in mind that she needs a r…" at bounding box center [797, 384] width 522 height 33
click at [617, 392] on p "When providing us with the permit order, please keep in mind that she needs a r…" at bounding box center [797, 384] width 522 height 33
click at [902, 420] on p "If you have any questions or need further assistance, please let me know." at bounding box center [797, 418] width 522 height 17
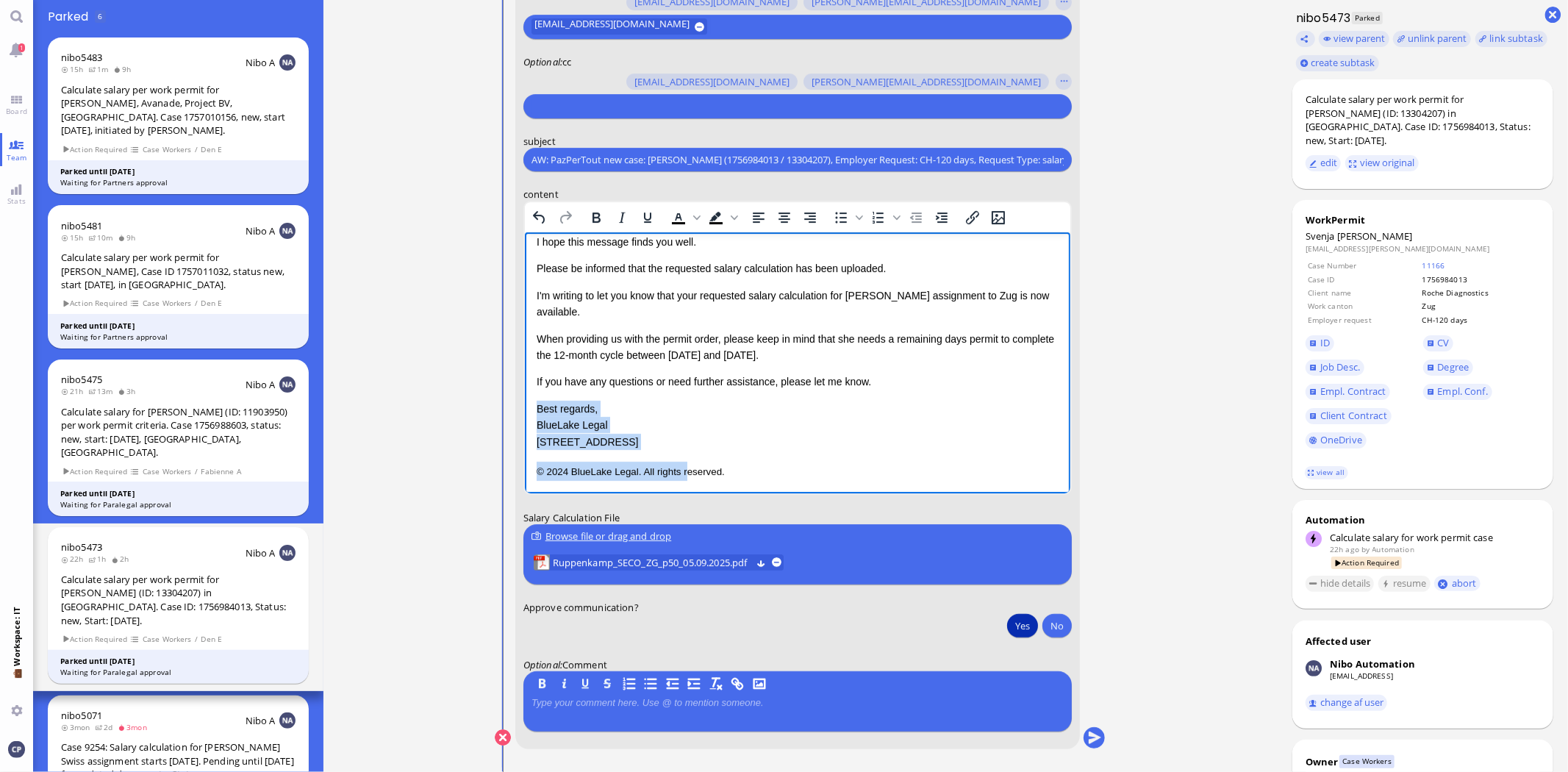
drag, startPoint x: 538, startPoint y: 443, endPoint x: 1204, endPoint y: 733, distance: 726.4
click at [684, 494] on html "Salary Calculation Update Dear [PERSON_NAME], I hope this message finds you wel…" at bounding box center [796, 328] width 545 height 333
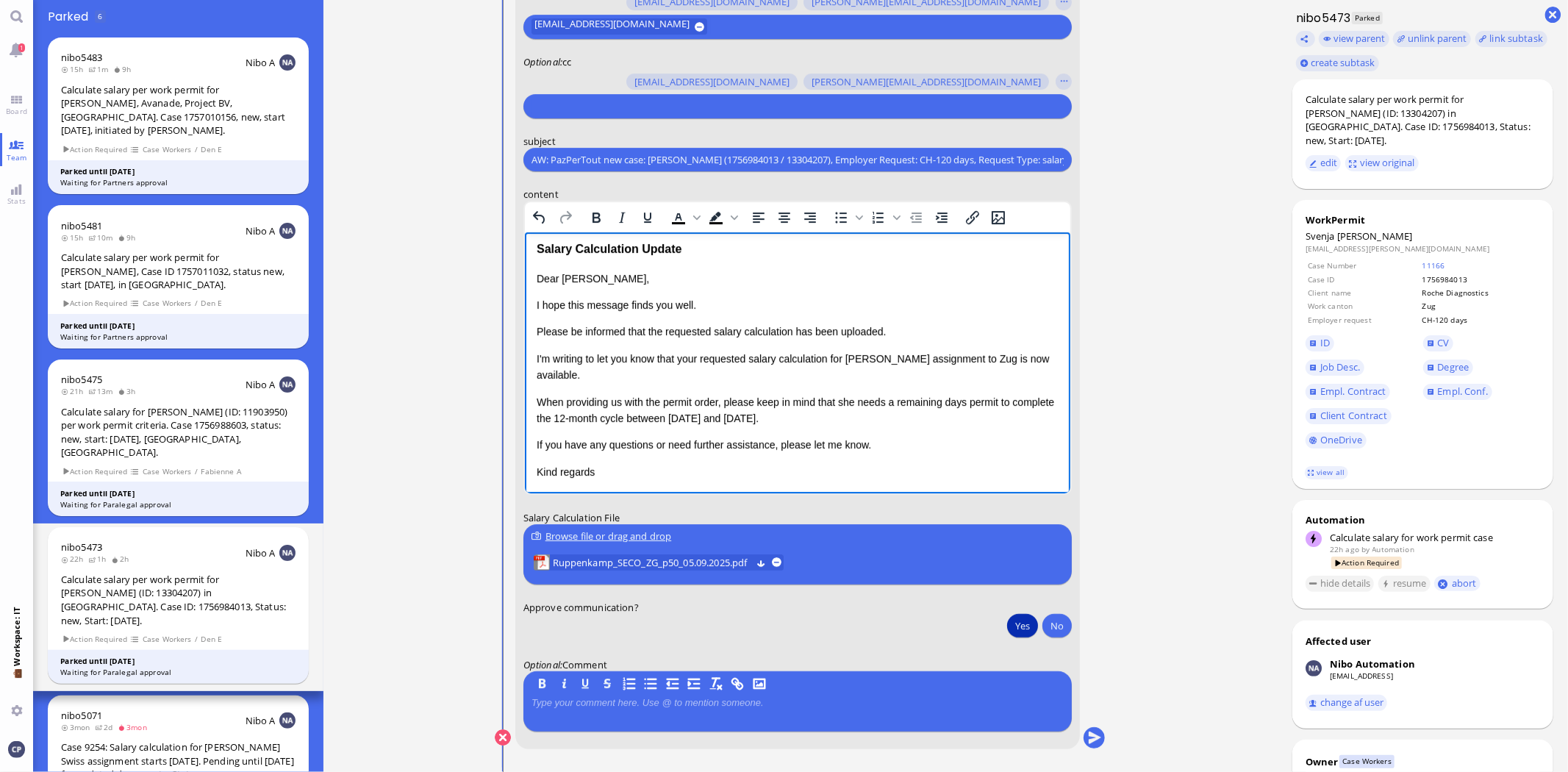
click at [536, 444] on p "If you have any questions or need further assistance, please let me know." at bounding box center [797, 445] width 522 height 17
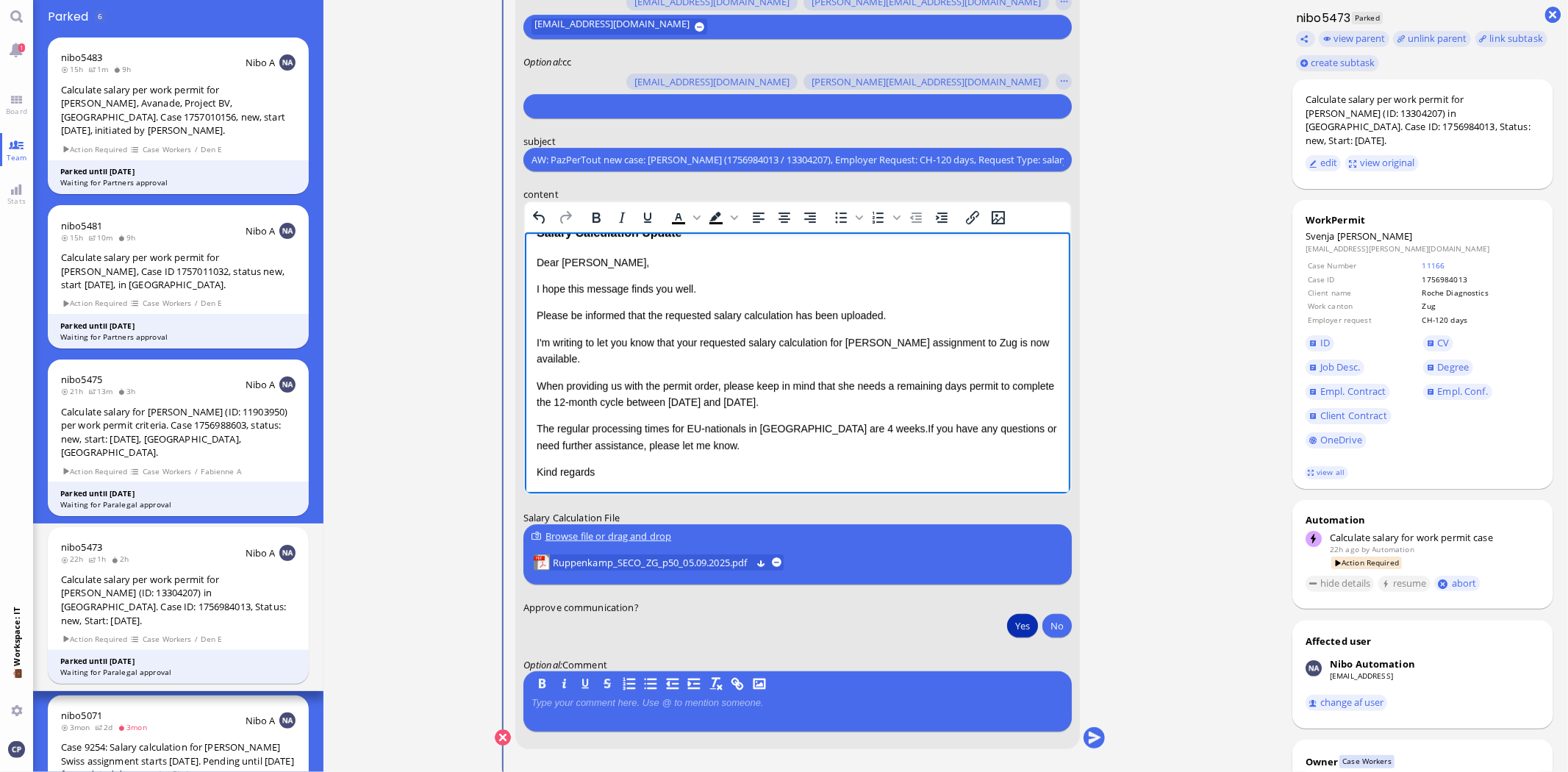
scroll to position [34, 0]
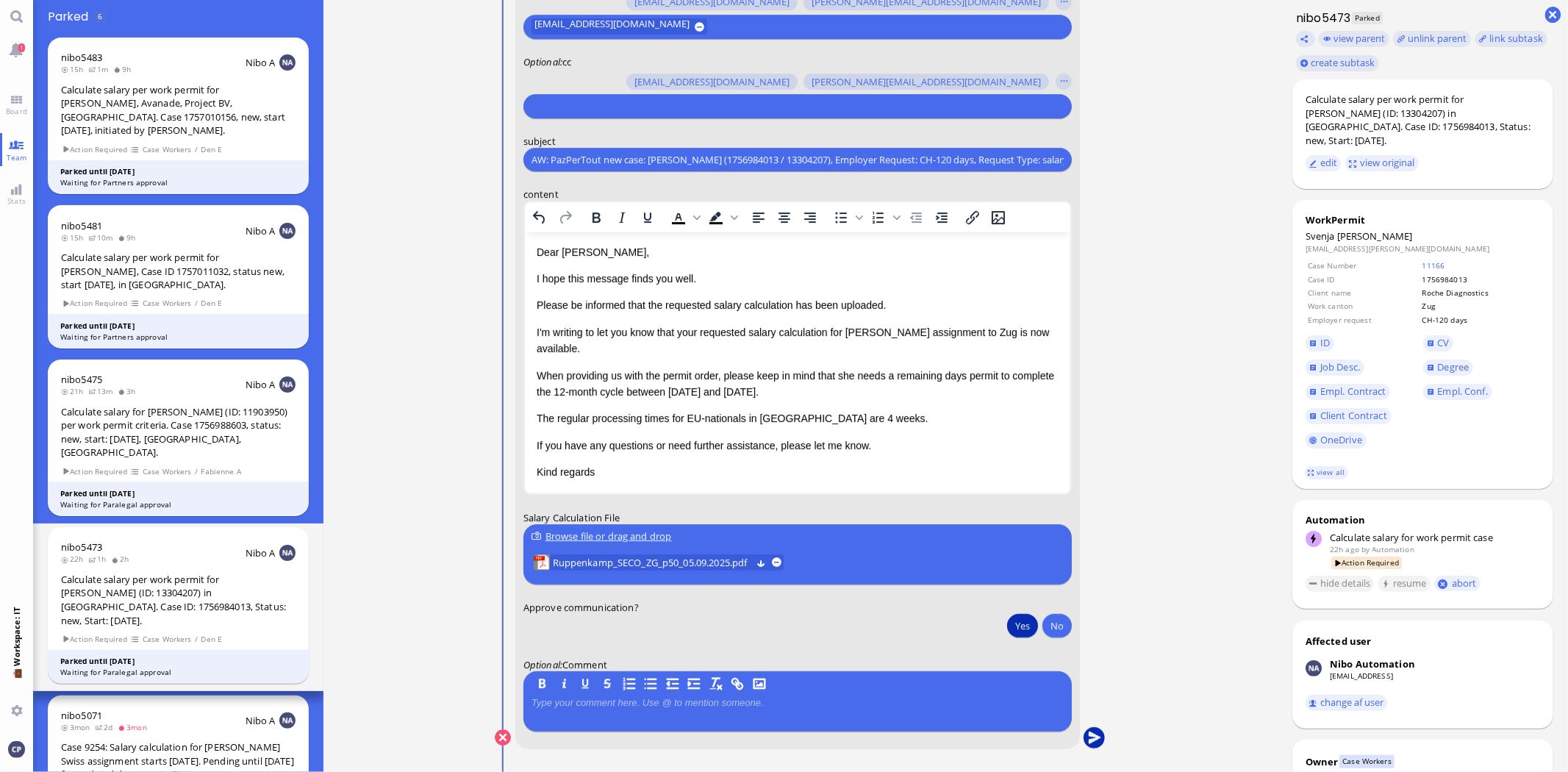
click at [1092, 733] on button "submit" at bounding box center [1095, 738] width 22 height 22
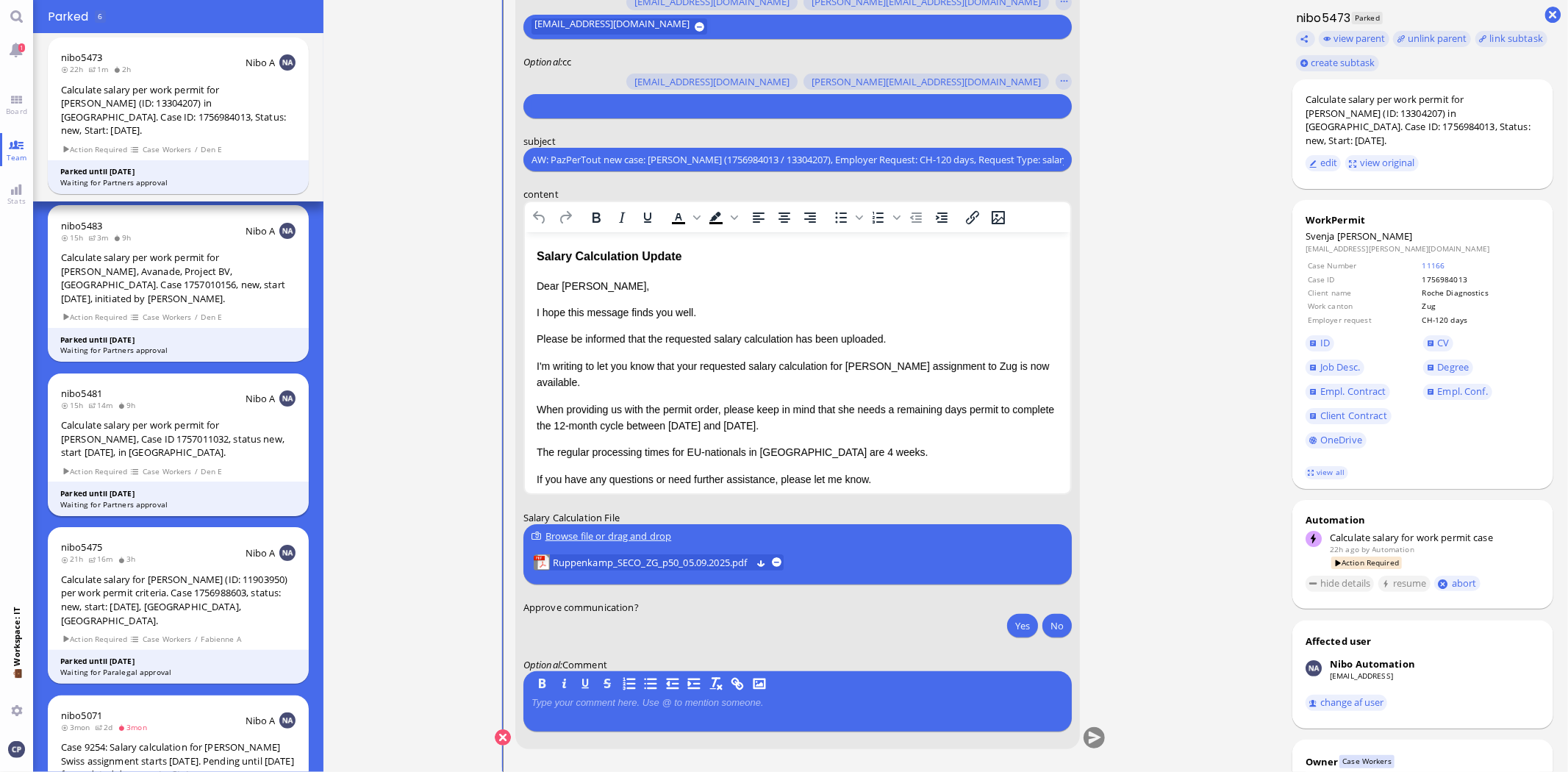
scroll to position [0, 0]
click at [17, 103] on link "Board" at bounding box center [17, 105] width 33 height 33
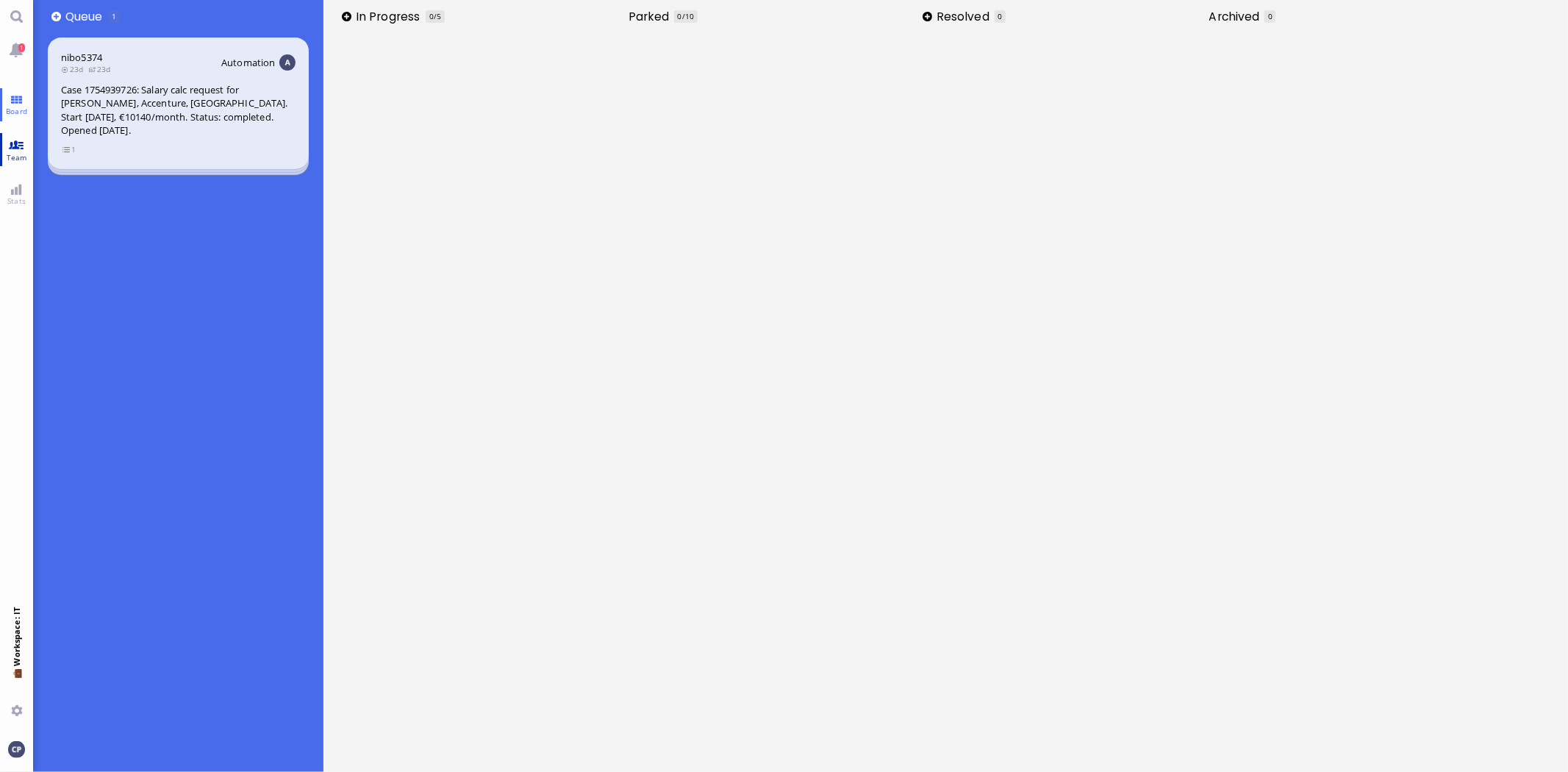
click at [18, 144] on link "Team" at bounding box center [17, 150] width 33 height 33
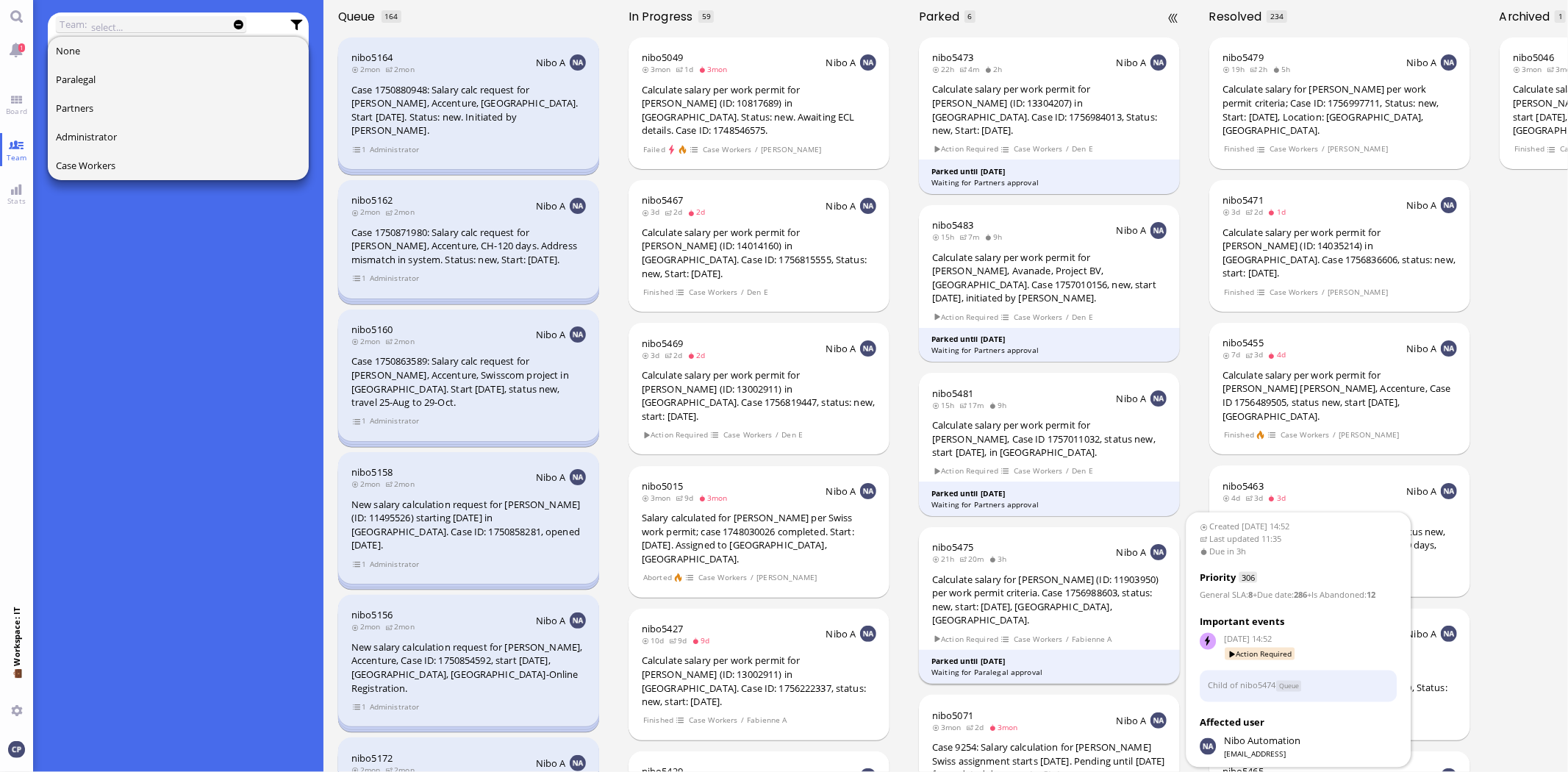
click at [1012, 573] on div "Calculate salary for [PERSON_NAME] (ID: 11903950) per work permit criteria. Cas…" at bounding box center [1049, 599] width 234 height 54
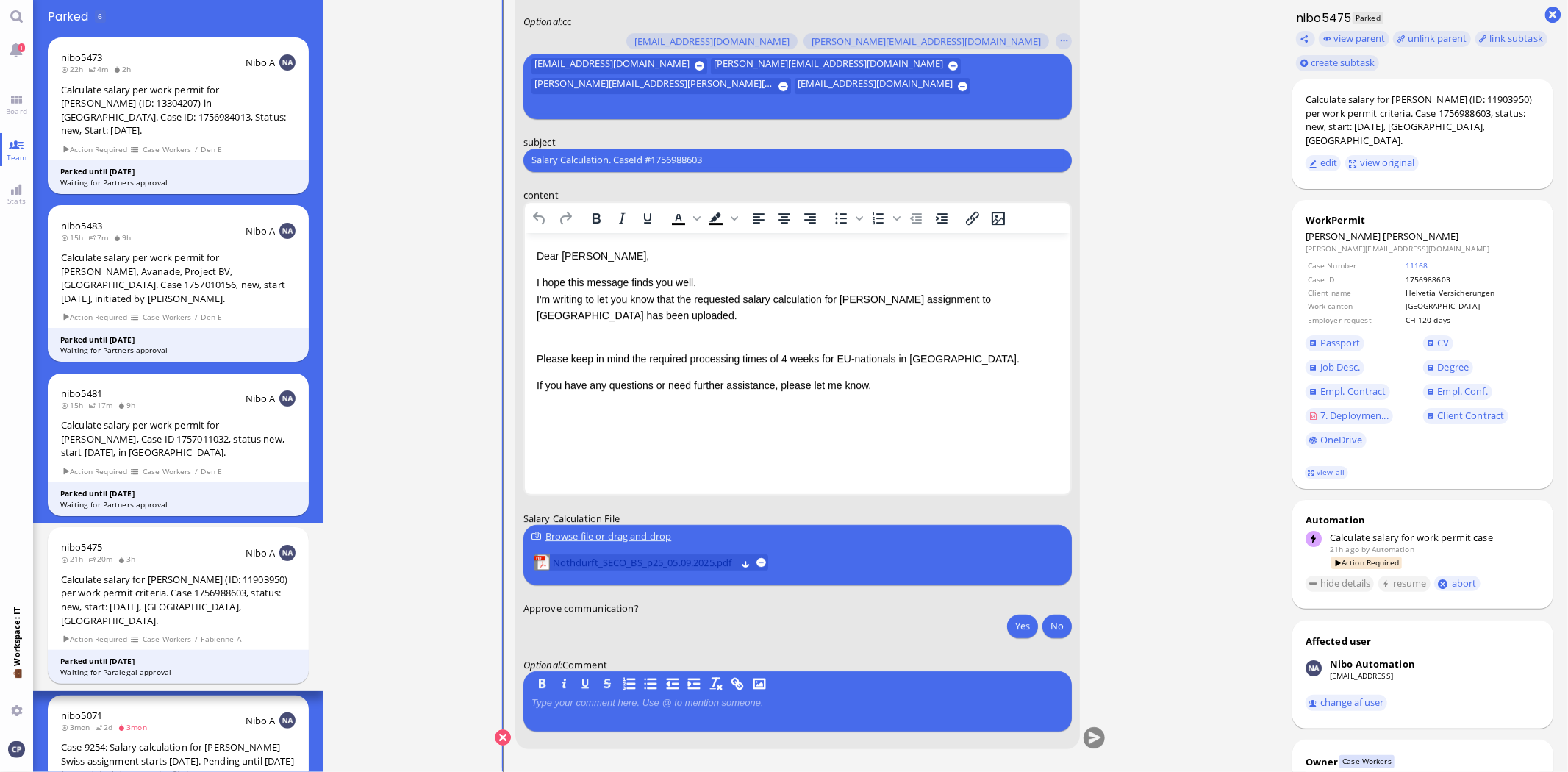
click at [652, 562] on span "Nothdurft_SECO_BS_p25_05.09.2025.pdf" at bounding box center [643, 562] width 183 height 17
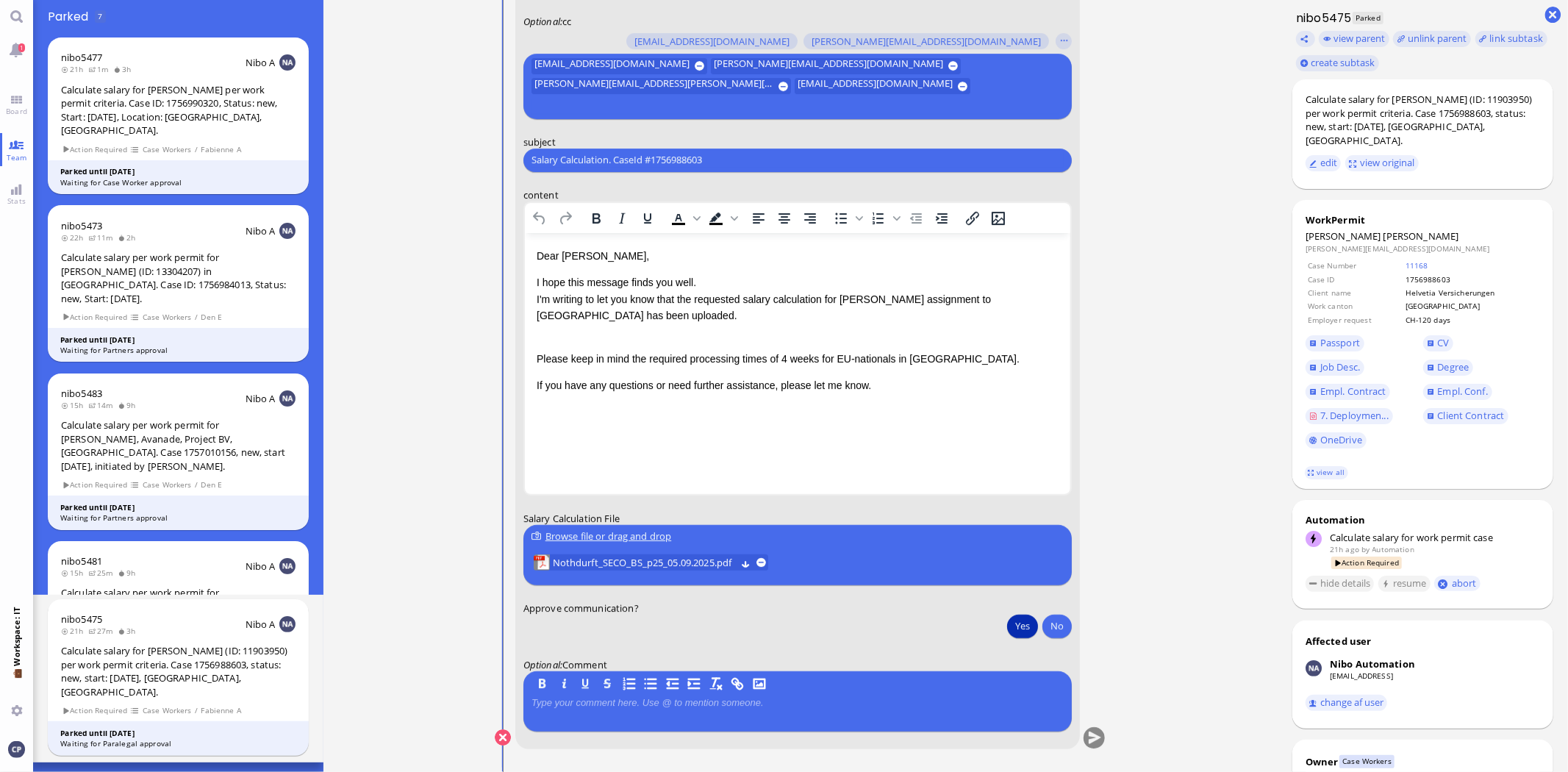
click at [1022, 627] on button "Yes" at bounding box center [1023, 626] width 31 height 24
drag, startPoint x: 729, startPoint y: 158, endPoint x: 460, endPoint y: 166, distance: 269.1
click at [460, 166] on nitautoscroll "[DATE] 14:52 by Automation Automation Calculate eligible salary for work permit…" at bounding box center [800, 386] width 679 height 772
paste input "AW: PazPerTout new case: [PERSON_NAME] (1756988603 / 11903950), Employer Reques…"
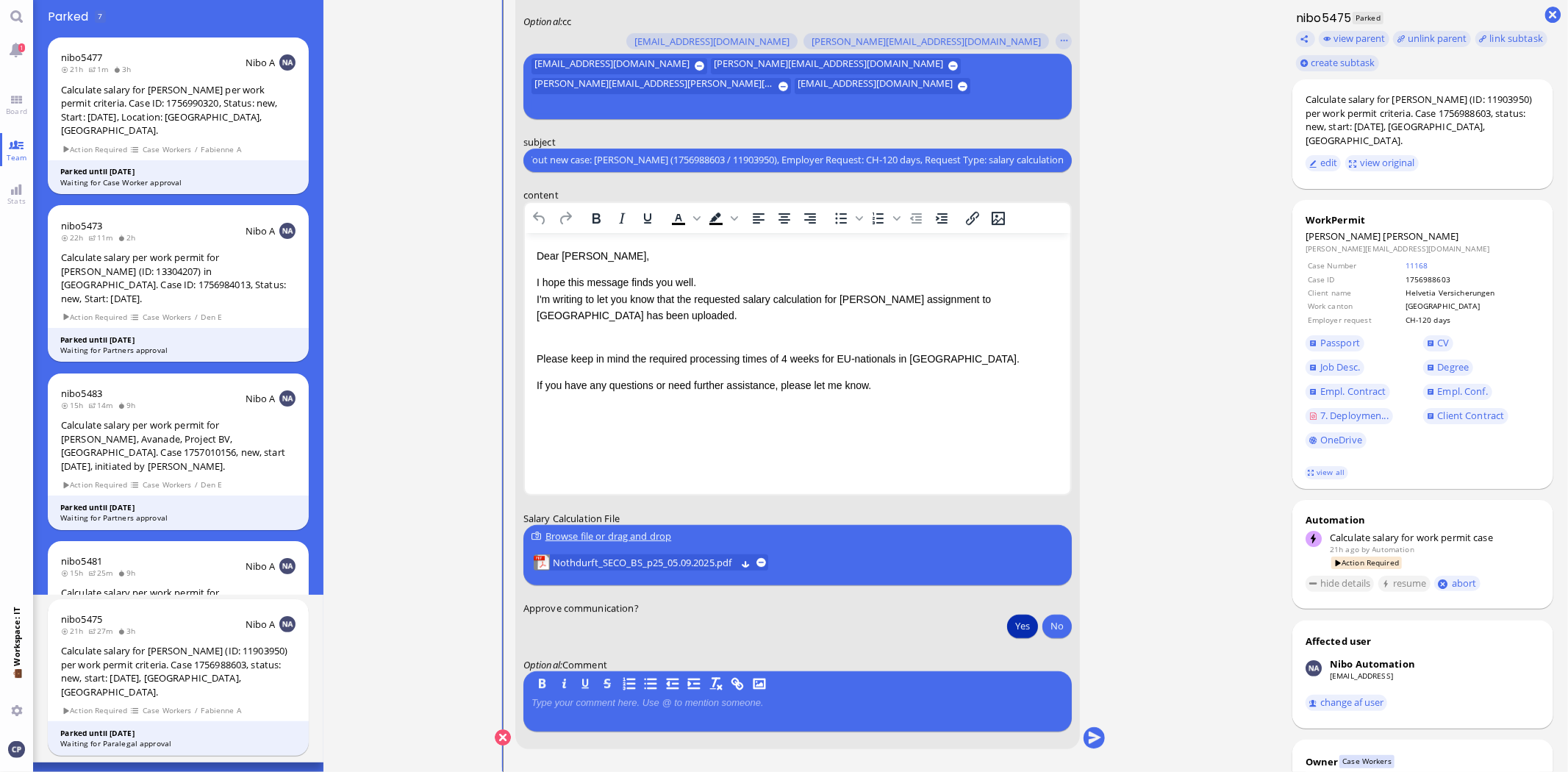
type input "AW: PazPerTout new case: [PERSON_NAME] (1756988603 / 11903950), Employer Reques…"
click at [536, 298] on p "I hope this message finds you well. I'm writing to let you know that the reques…" at bounding box center [797, 298] width 522 height 50
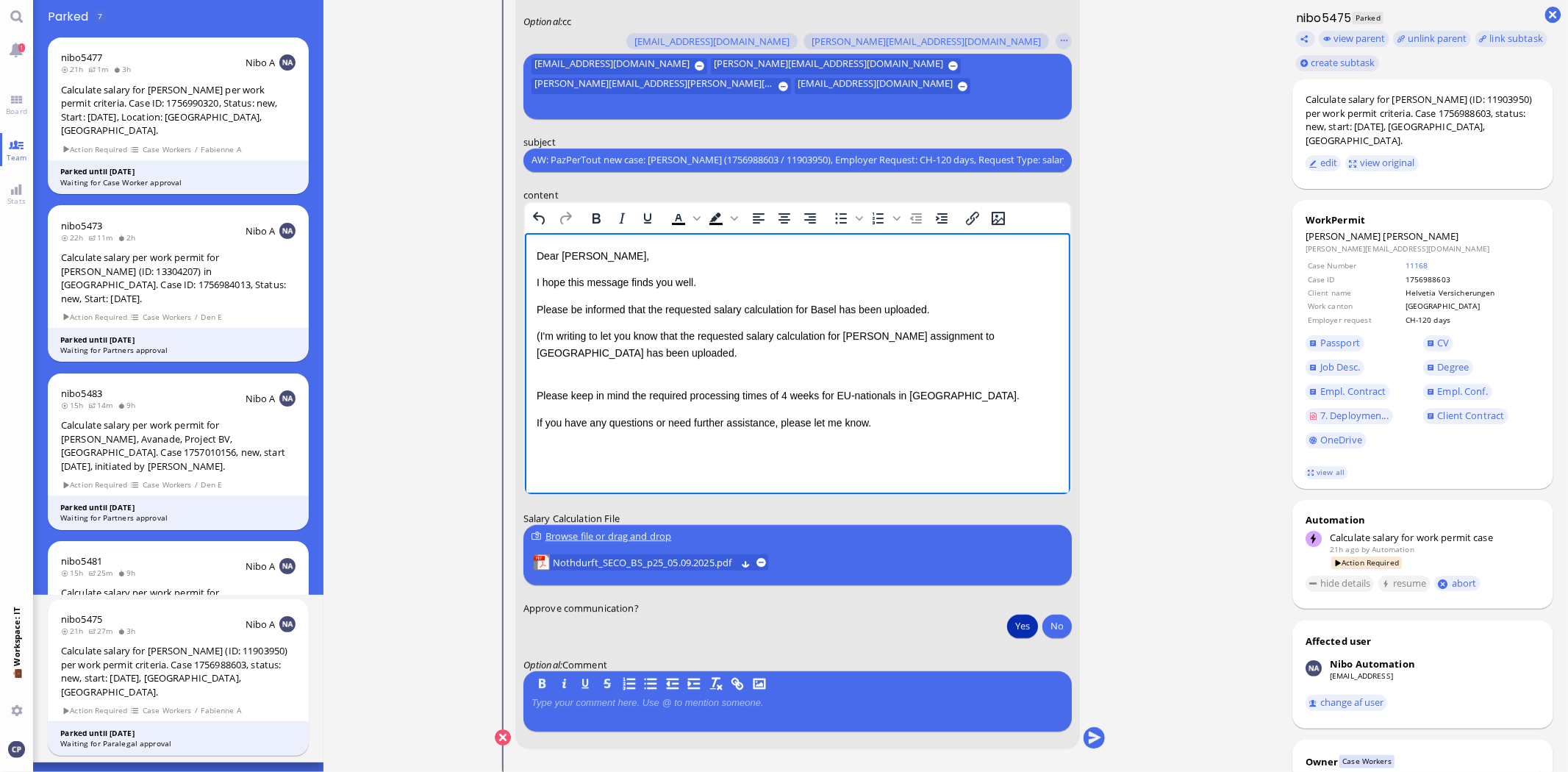
click at [618, 355] on p "(I'm writing to let you know that the requested salary calculation for [PERSON_…" at bounding box center [797, 344] width 522 height 33
click at [596, 381] on div "Rich Text Area. Press ALT-0 for help." at bounding box center [797, 379] width 522 height 17
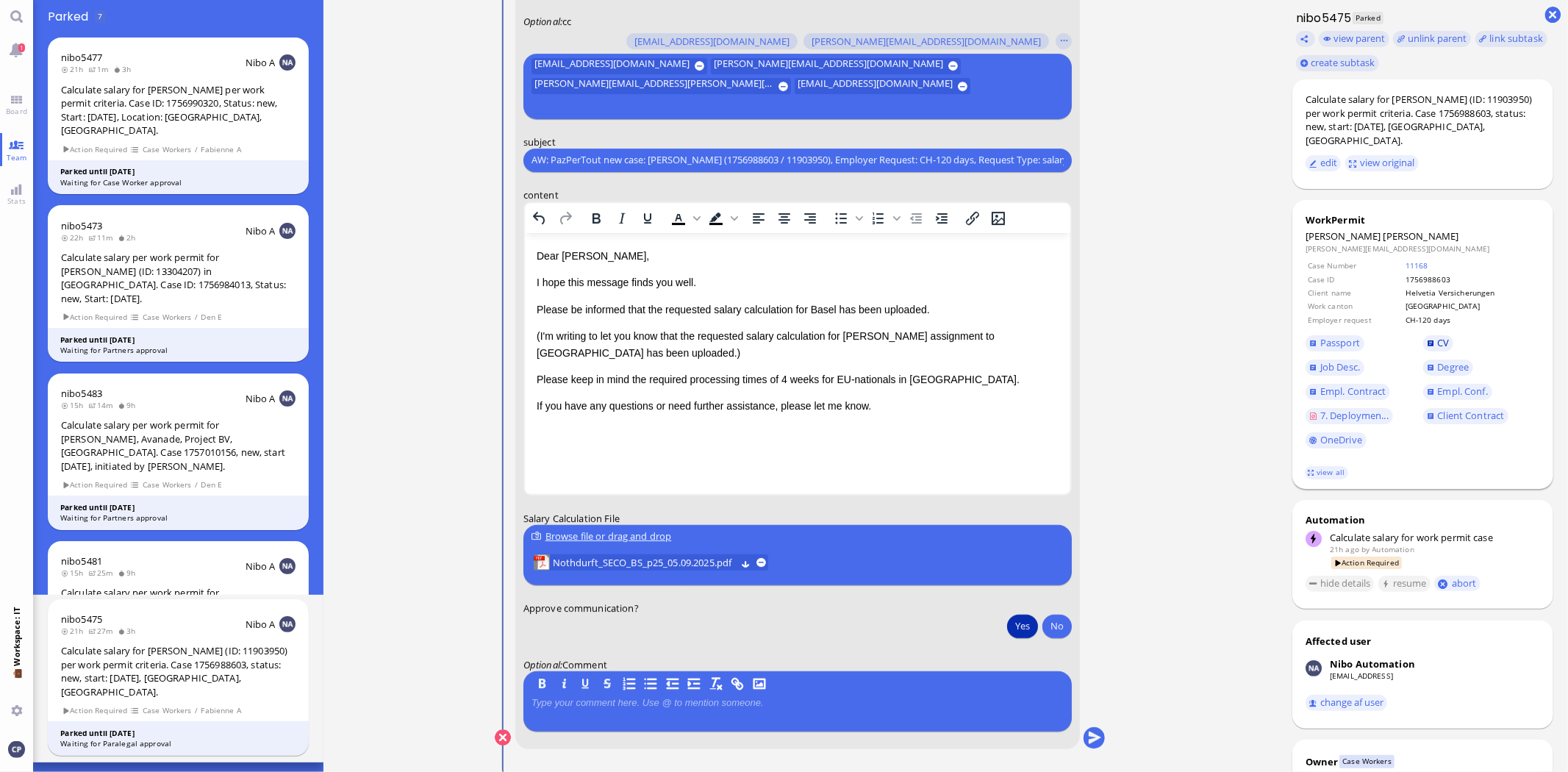
click at [1443, 339] on span "CV" at bounding box center [1443, 342] width 12 height 13
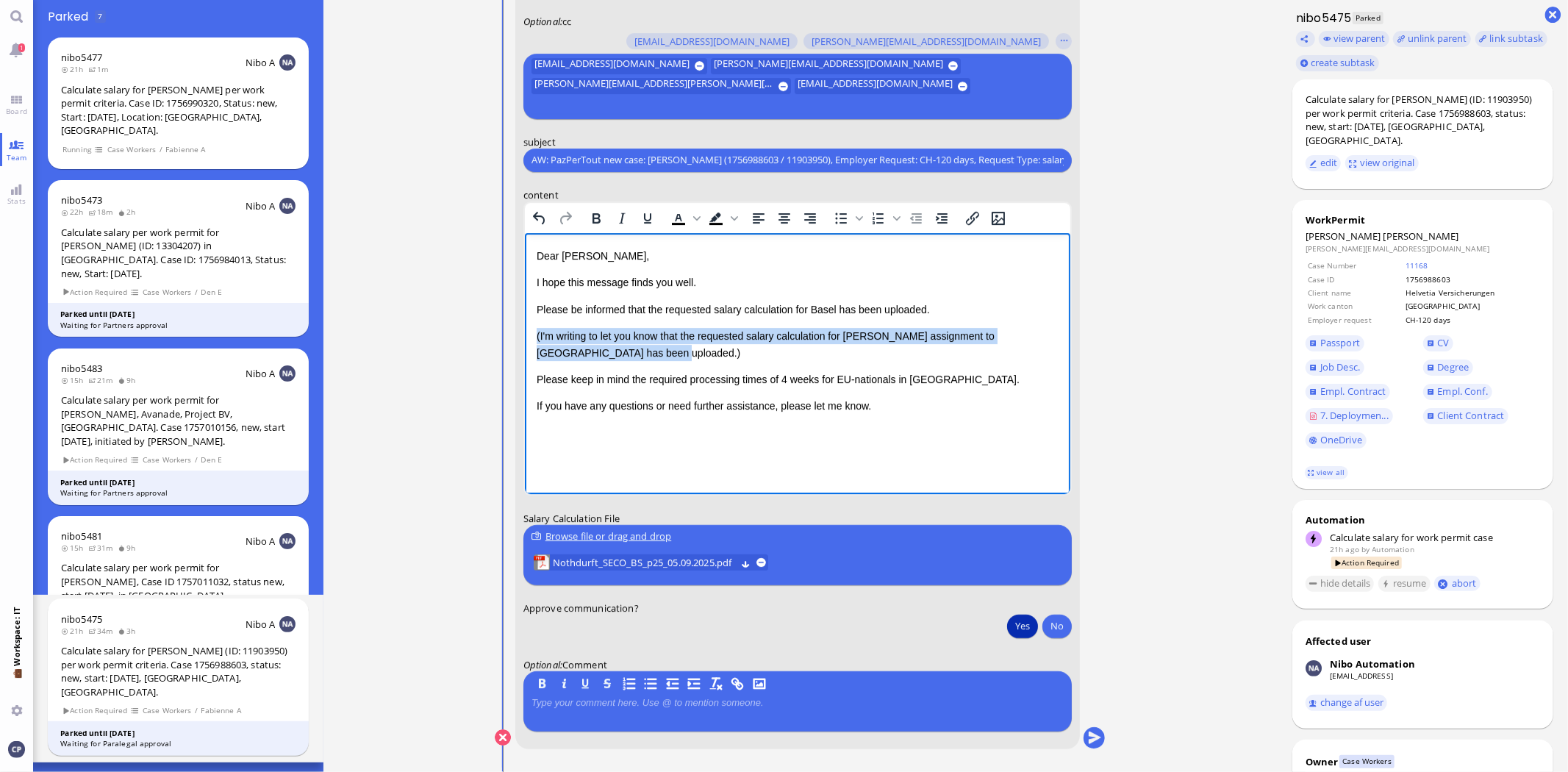
drag, startPoint x: 595, startPoint y: 354, endPoint x: 520, endPoint y: 334, distance: 77.6
click at [524, 334] on html "Dear [PERSON_NAME], I hope this message finds you well. Please be informed that…" at bounding box center [796, 346] width 545 height 226
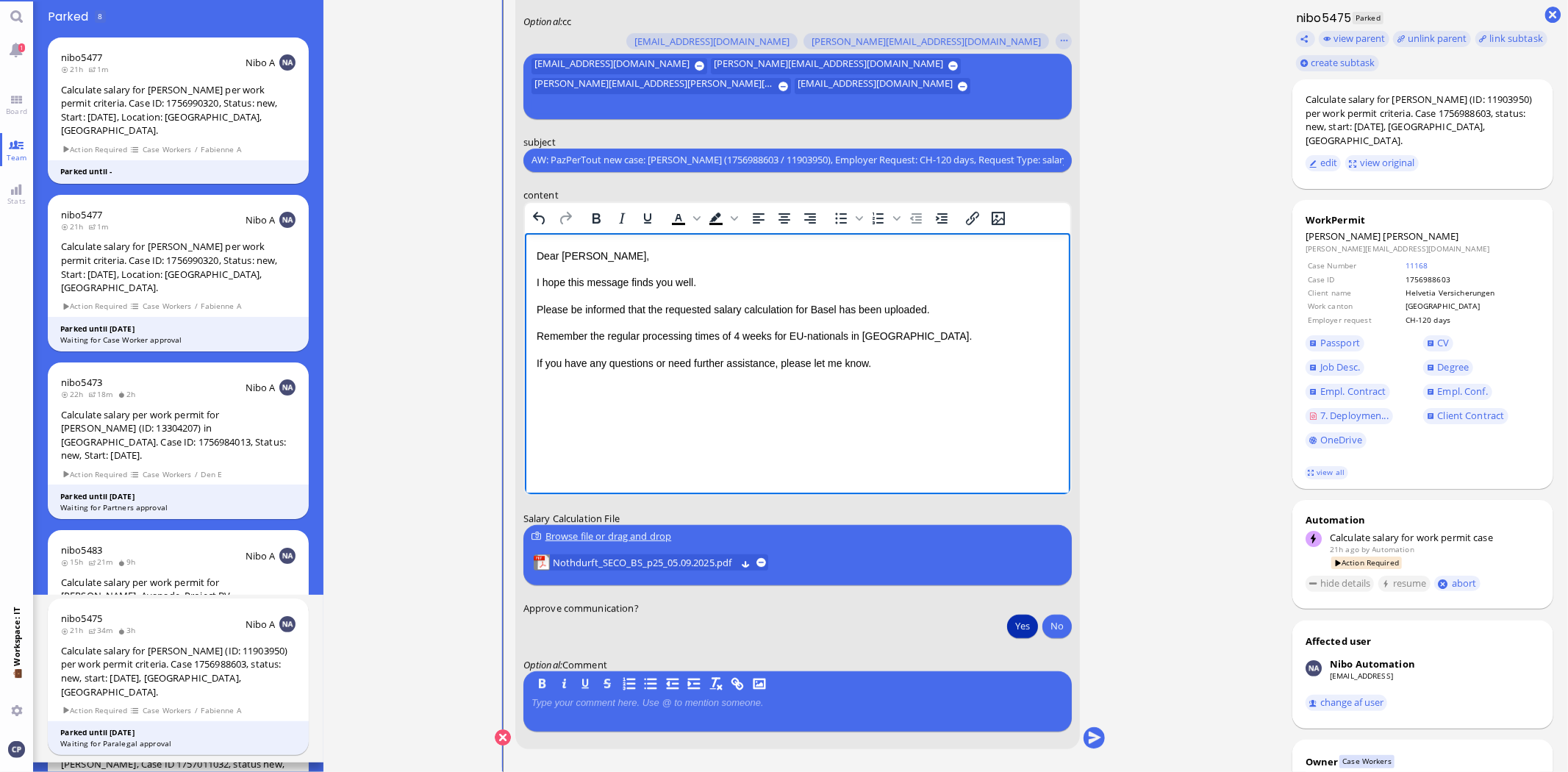
click at [537, 335] on div "Remember the regular processing times of 4 weeks for EU-nationals in [GEOGRAPHI…" at bounding box center [797, 335] width 522 height 17
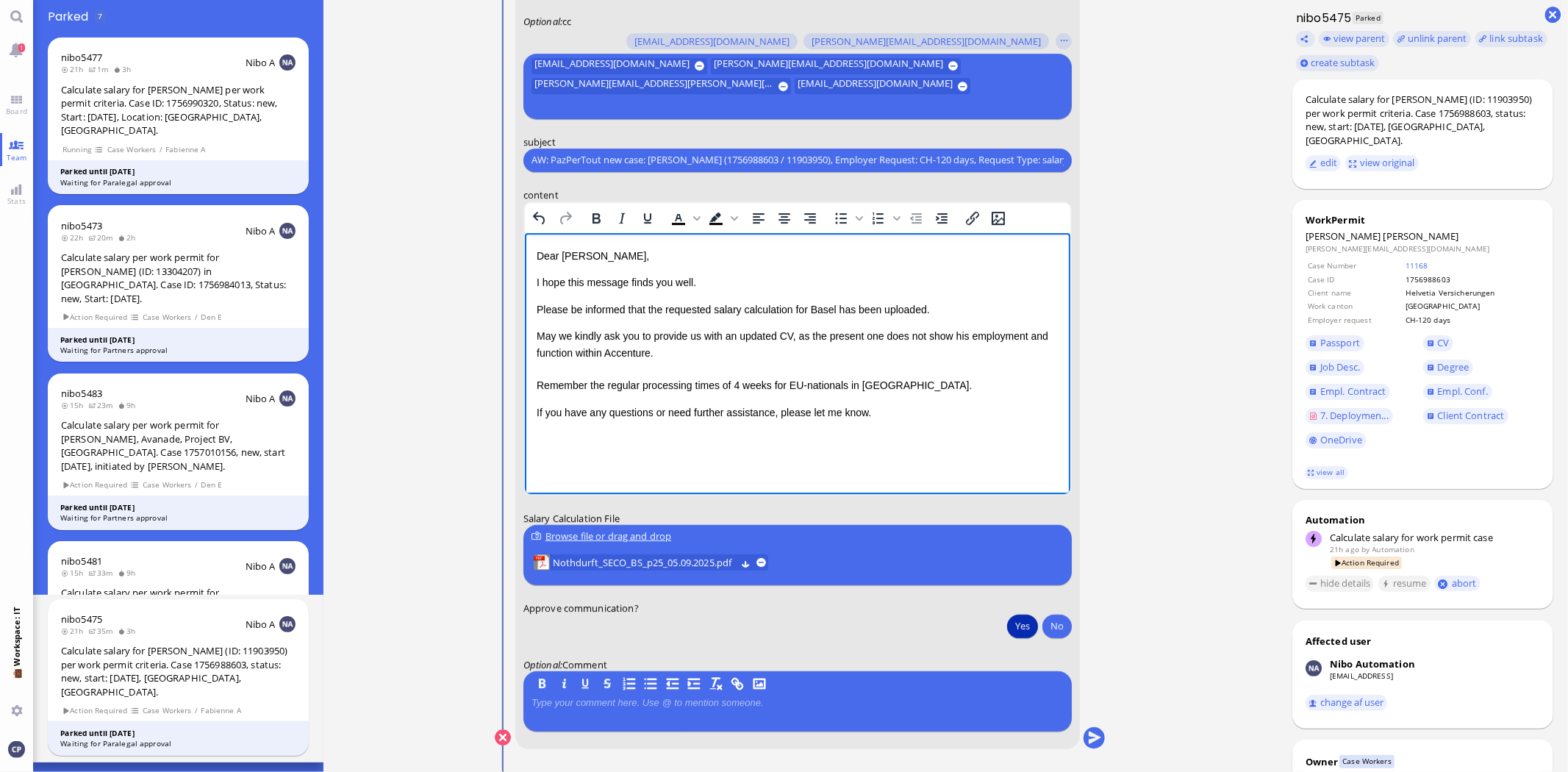
drag, startPoint x: 808, startPoint y: 307, endPoint x: 830, endPoint y: 311, distance: 22.4
click at [808, 306] on p "Please be informed that the requested salary calculation for Basel has been upl…" at bounding box center [797, 309] width 522 height 17
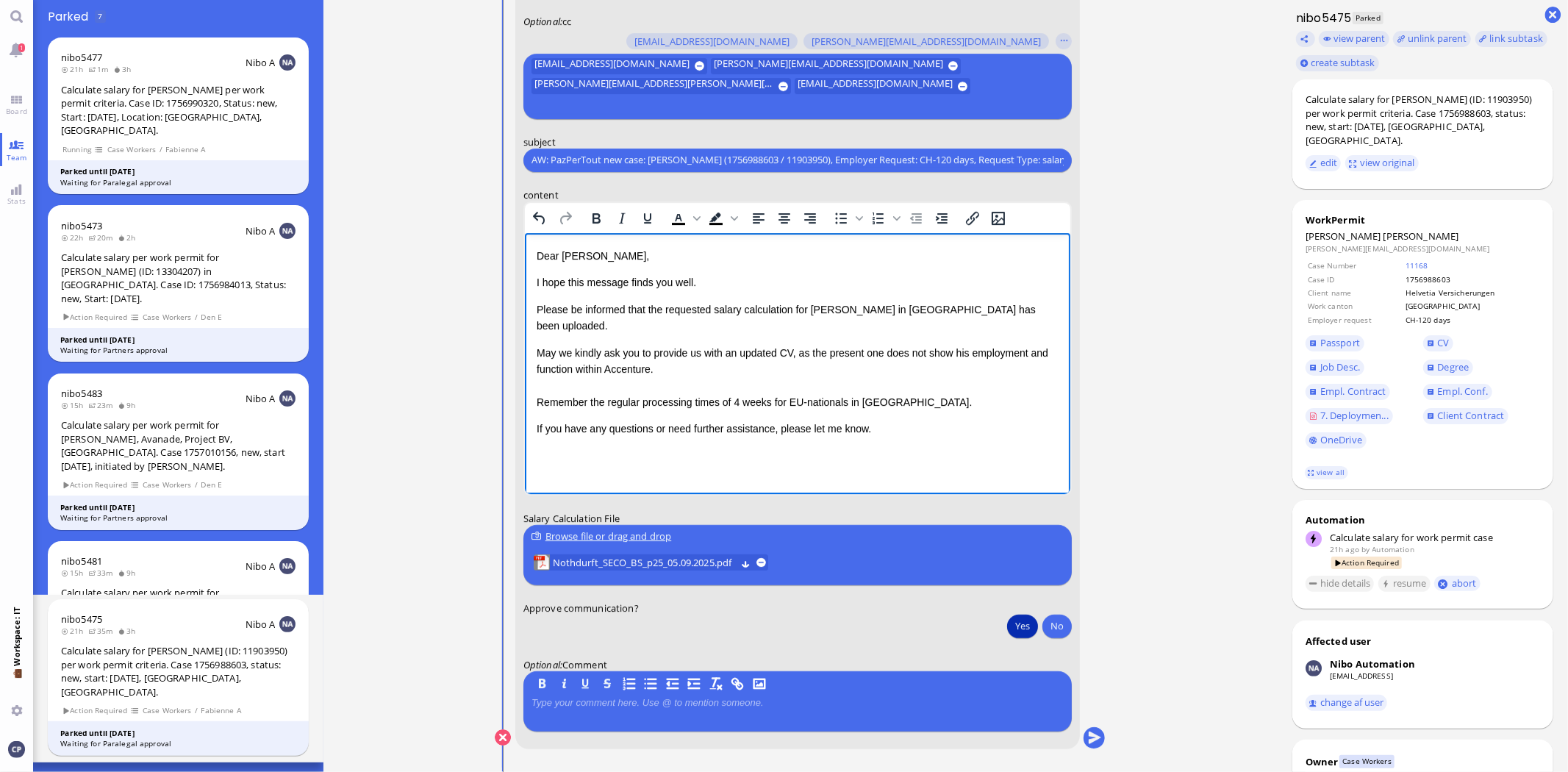
click at [558, 448] on p "Rich Text Area. Press ALT-0 for help." at bounding box center [797, 458] width 522 height 19
click at [1439, 340] on span "CV" at bounding box center [1443, 342] width 12 height 13
click at [683, 354] on div "May we kindly ask you to provide us with an updated CV, as the present one does…" at bounding box center [797, 360] width 522 height 33
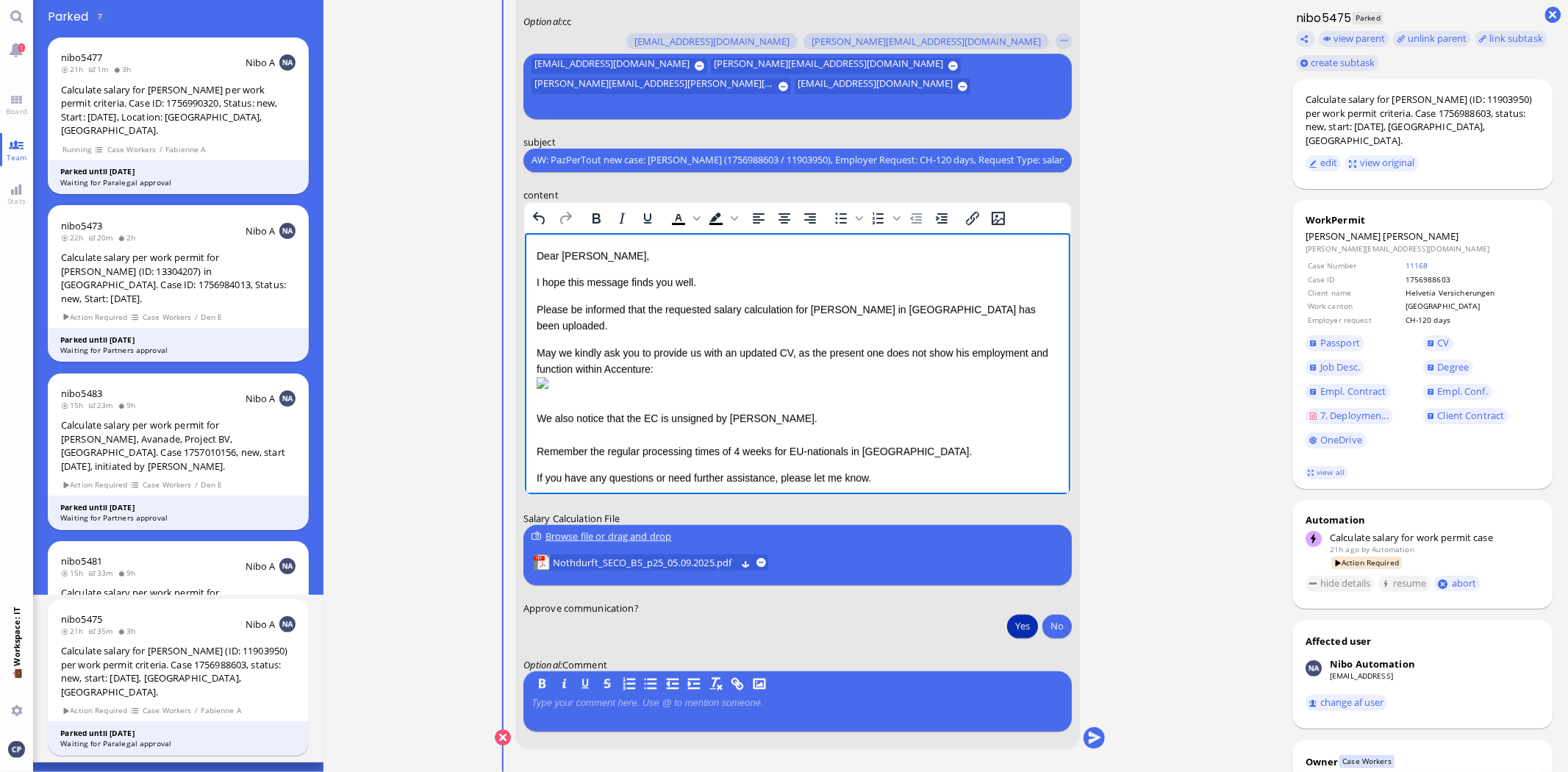
click at [668, 426] on div "We also notice that the EC is unsigned by [PERSON_NAME]." at bounding box center [797, 417] width 522 height 17
click at [799, 426] on div "We also notice that the EC is not signed by [PERSON_NAME]." at bounding box center [797, 417] width 522 height 17
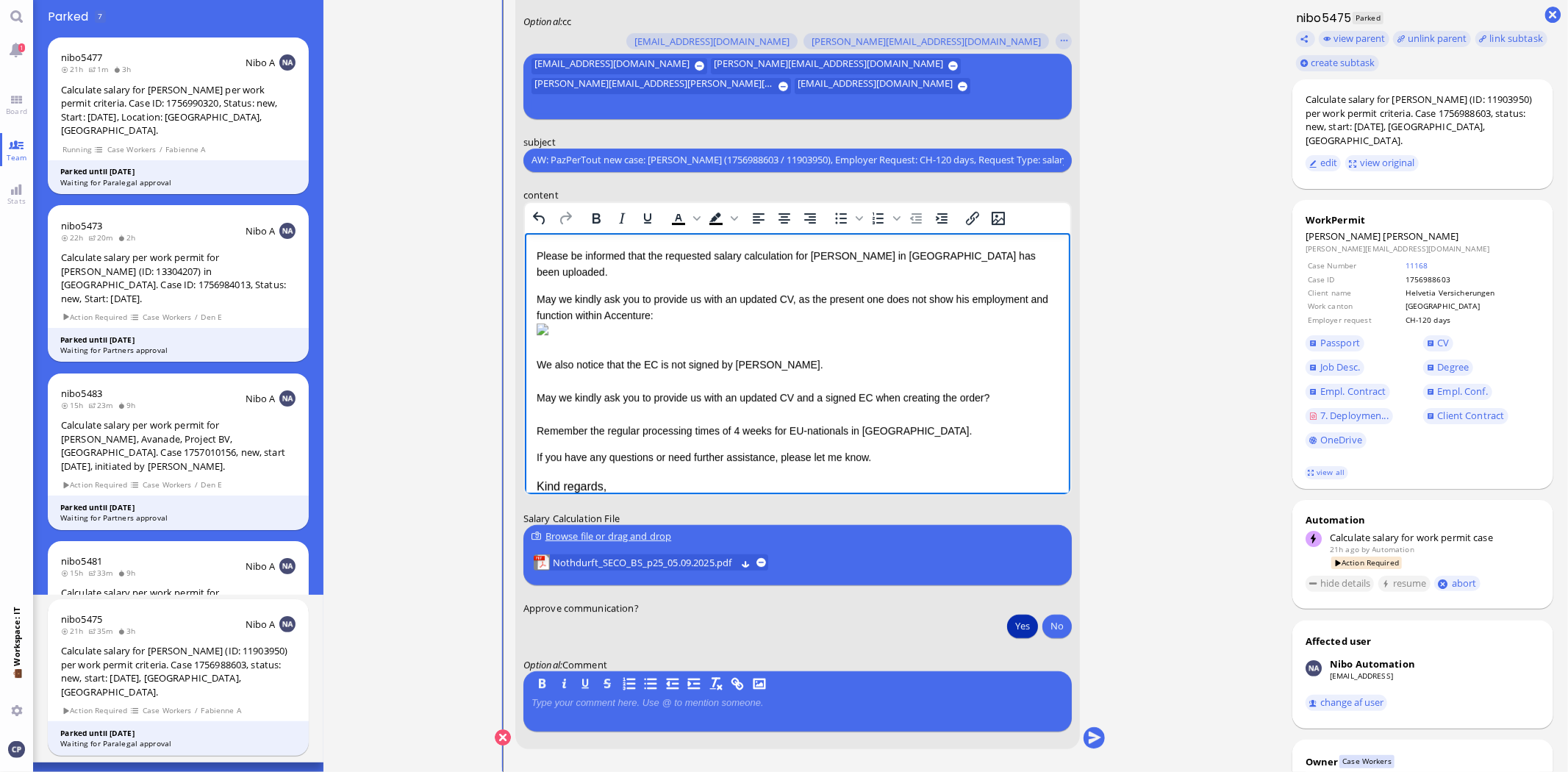
scroll to position [99, 0]
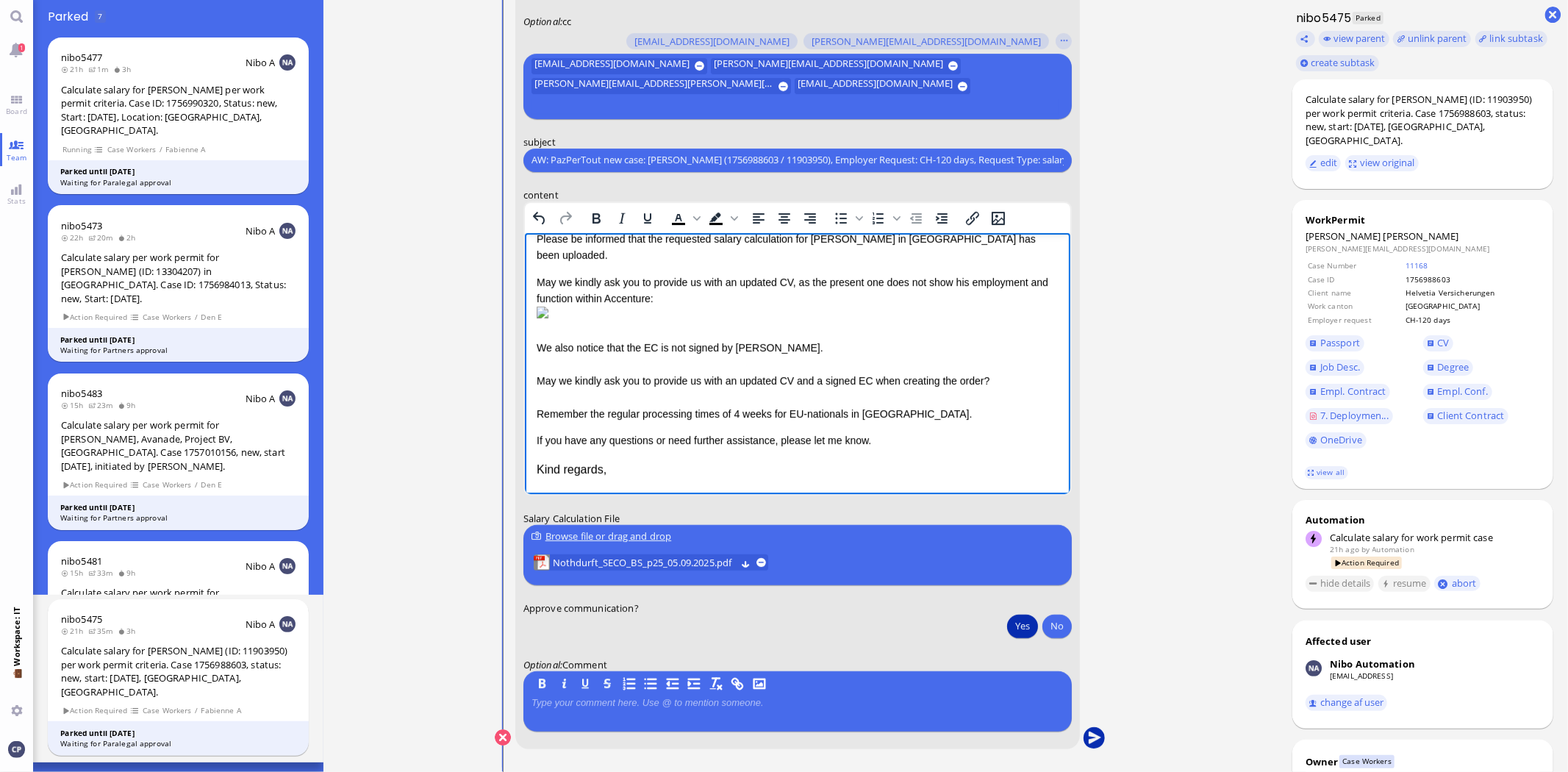
click at [1094, 735] on button "submit" at bounding box center [1095, 738] width 22 height 22
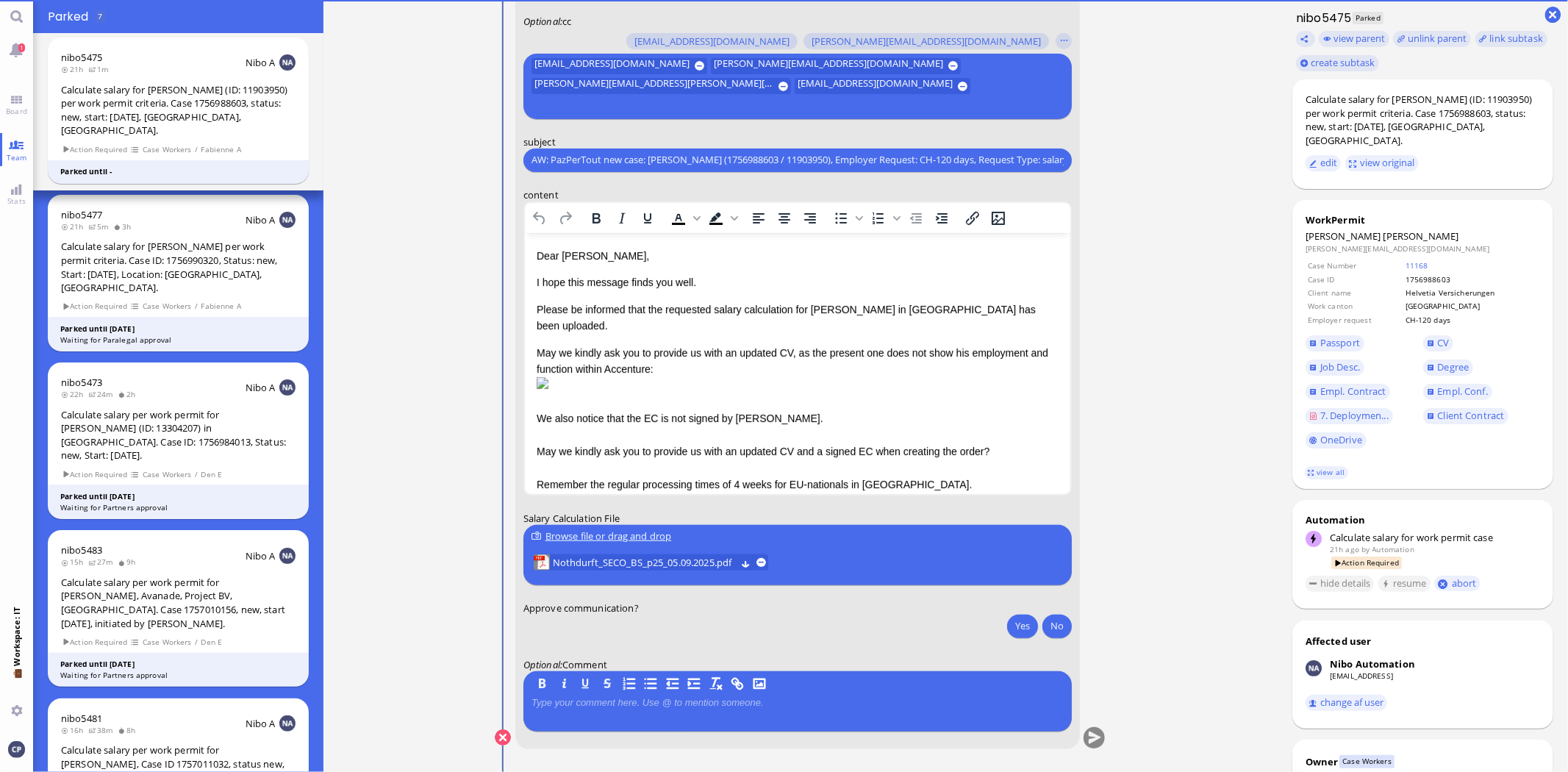
scroll to position [0, 0]
